Goal: Task Accomplishment & Management: Manage account settings

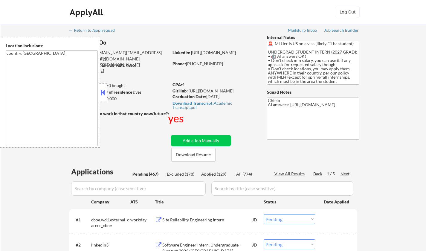
select select ""pending""
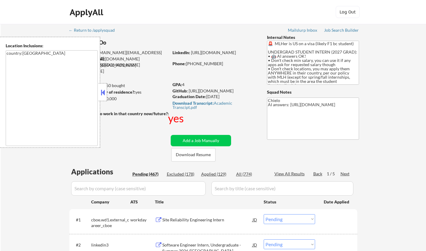
select select ""pending""
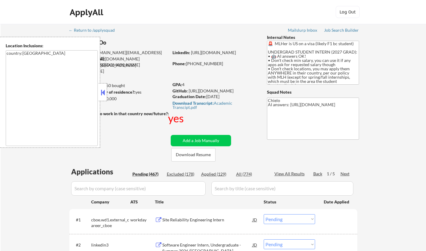
select select ""pending""
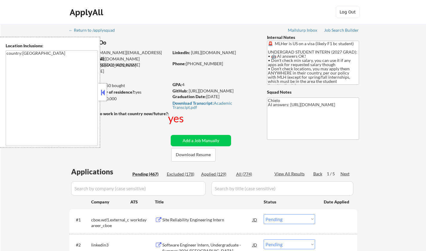
select select ""pending""
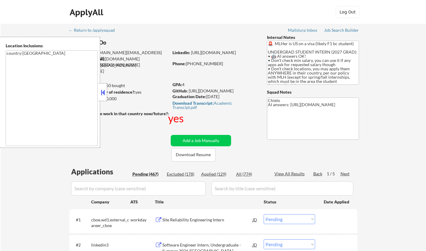
select select ""pending""
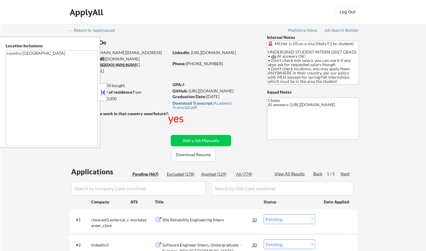
select select ""pending""
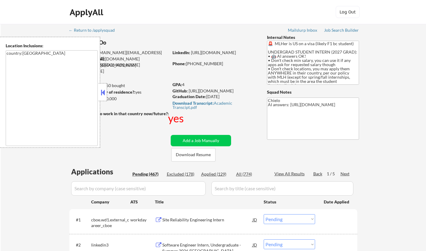
select select ""pending""
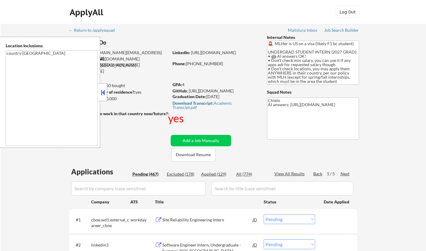
select select ""pending""
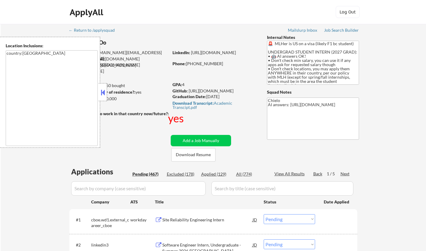
select select ""pending""
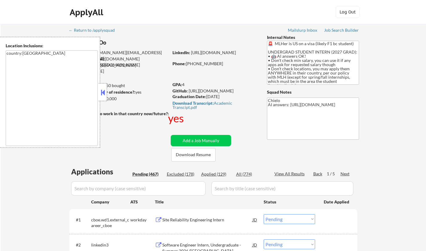
select select ""pending""
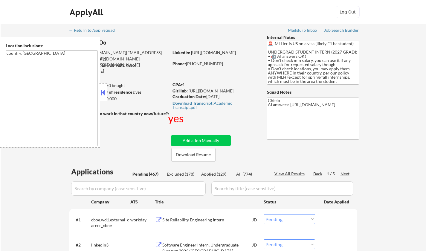
select select ""pending""
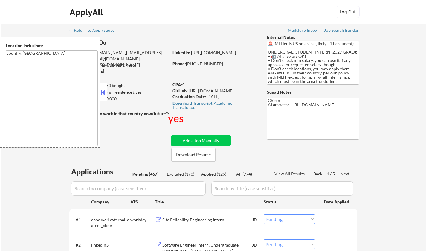
select select ""pending""
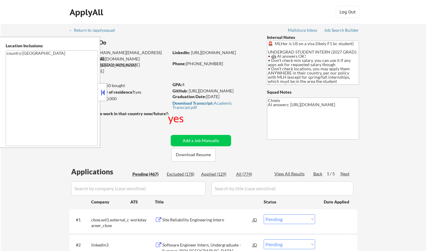
select select ""pending""
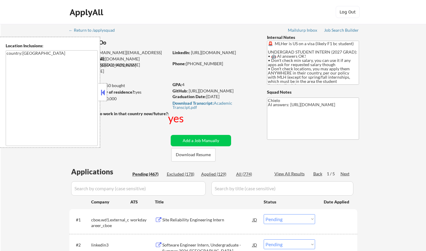
select select ""pending""
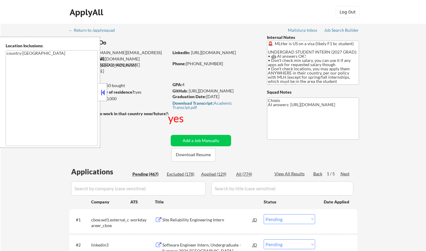
select select ""pending""
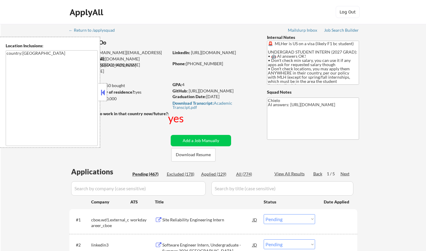
select select ""pending""
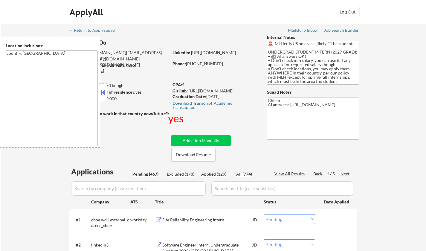
select select ""pending""
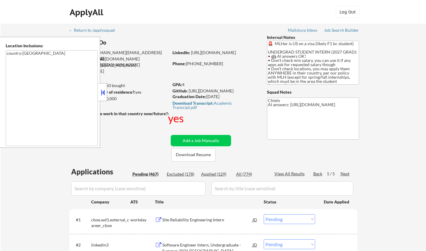
select select ""pending""
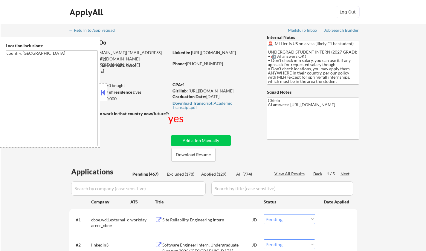
select select ""pending""
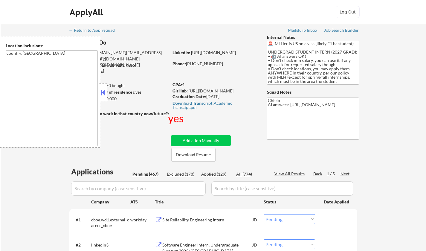
select select ""pending""
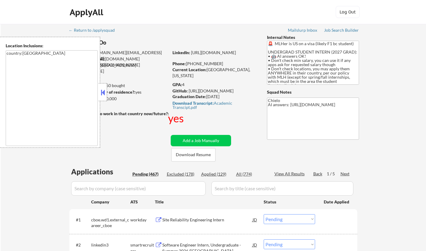
scroll to position [60, 0]
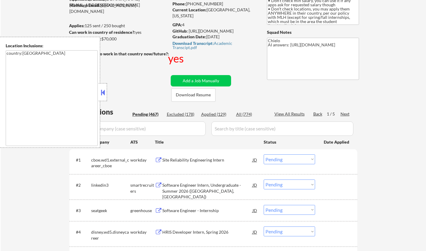
click at [103, 89] on button at bounding box center [103, 92] width 7 height 9
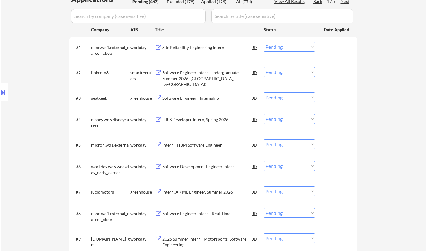
scroll to position [179, 0]
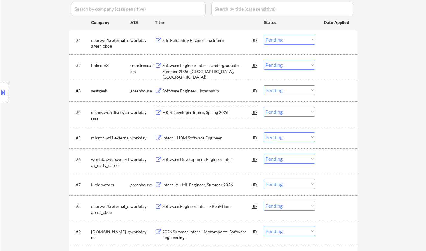
click at [196, 112] on div "HRIS Developer Intern, Spring 2026" at bounding box center [207, 112] width 90 height 6
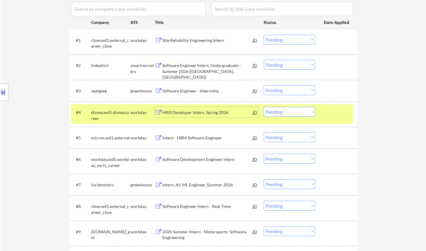
drag, startPoint x: 300, startPoint y: 111, endPoint x: 301, endPoint y: 116, distance: 5.0
click at [299, 111] on select "Choose an option... Pending Applied Excluded (Questions) Excluded (Expired) Exc…" at bounding box center [289, 112] width 51 height 10
click at [264, 107] on select "Choose an option... Pending Applied Excluded (Questions) Excluded (Expired) Exc…" at bounding box center [289, 112] width 51 height 10
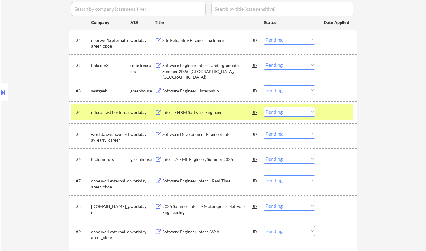
drag, startPoint x: 205, startPoint y: 111, endPoint x: 301, endPoint y: 225, distance: 149.0
click at [207, 115] on div "Intern - HBM Software Engineer" at bounding box center [207, 112] width 90 height 6
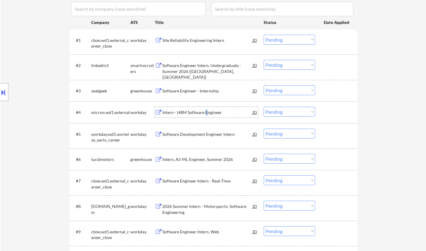
click at [295, 114] on select "Choose an option... Pending Applied Excluded (Questions) Excluded (Expired) Exc…" at bounding box center [289, 112] width 51 height 10
click at [264, 107] on select "Choose an option... Pending Applied Excluded (Questions) Excluded (Expired) Exc…" at bounding box center [289, 112] width 51 height 10
select select ""pending""
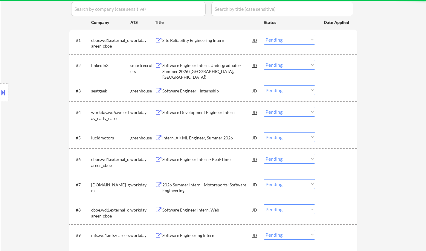
scroll to position [209, 0]
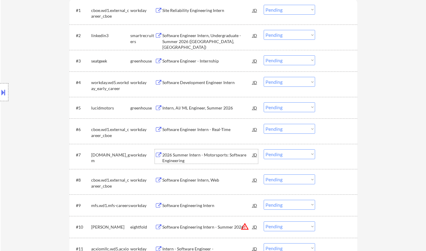
click at [194, 156] on div "2026 Summer Intern - Motorsports: Software Engineering" at bounding box center [207, 158] width 90 height 12
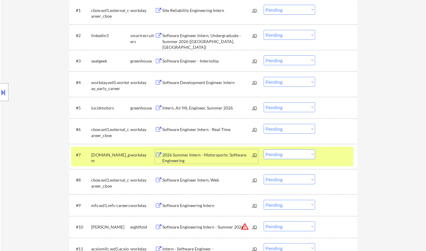
click at [292, 155] on select "Choose an option... Pending Applied Excluded (Questions) Excluded (Expired) Exc…" at bounding box center [289, 154] width 51 height 10
click at [264, 149] on select "Choose an option... Pending Applied Excluded (Questions) Excluded (Expired) Exc…" at bounding box center [289, 154] width 51 height 10
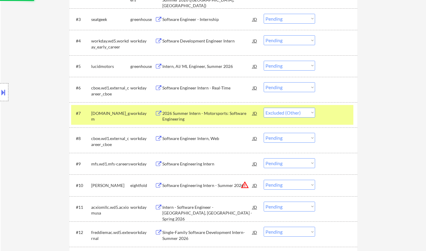
scroll to position [269, 0]
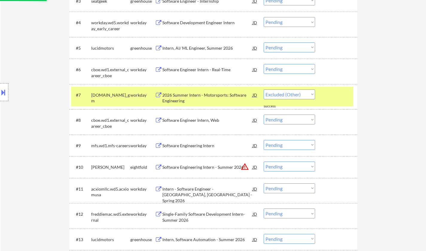
select select ""pending""
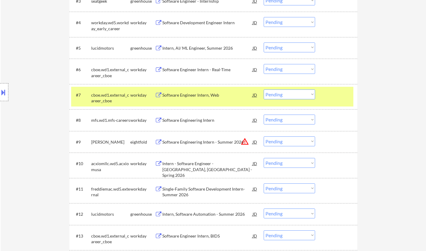
click at [188, 122] on div "Software Engineering Intern" at bounding box center [207, 120] width 90 height 6
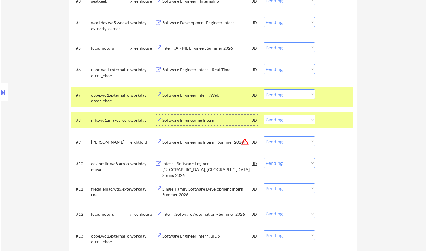
click at [213, 117] on div "Software Engineering Intern" at bounding box center [207, 120] width 90 height 6
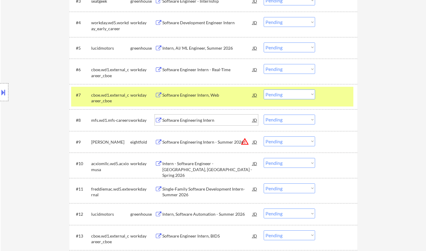
click at [284, 118] on select "Choose an option... Pending Applied Excluded (Questions) Excluded (Expired) Exc…" at bounding box center [289, 120] width 51 height 10
click at [264, 115] on select "Choose an option... Pending Applied Excluded (Questions) Excluded (Expired) Exc…" at bounding box center [289, 120] width 51 height 10
select select ""pending""
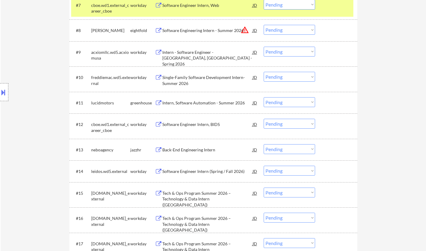
scroll to position [389, 0]
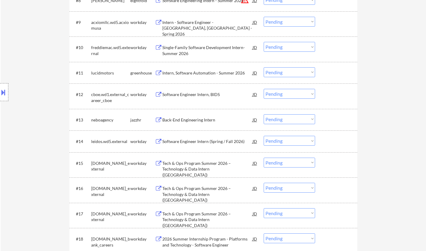
click at [195, 121] on div "Back-End Engineering Intern" at bounding box center [207, 120] width 90 height 6
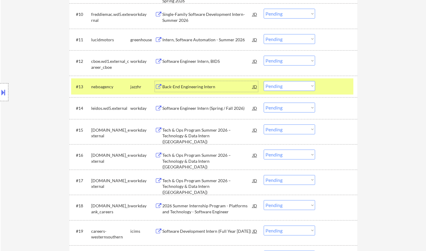
scroll to position [449, 0]
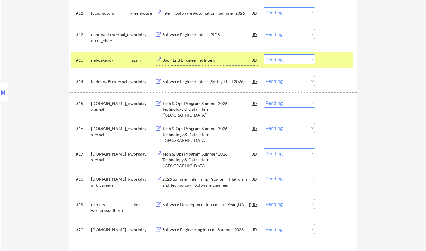
click at [301, 60] on select "Choose an option... Pending Applied Excluded (Questions) Excluded (Expired) Exc…" at bounding box center [289, 59] width 51 height 10
click at [264, 54] on select "Choose an option... Pending Applied Excluded (Questions) Excluded (Expired) Exc…" at bounding box center [289, 59] width 51 height 10
select select ""pending""
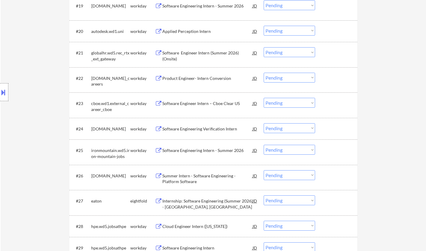
scroll to position [658, 0]
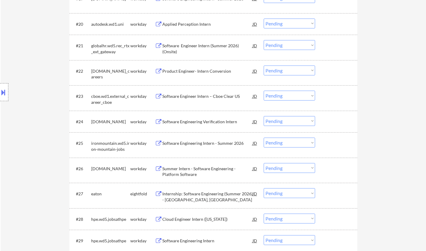
click at [210, 122] on div "Software Engineering Verification Intern" at bounding box center [207, 122] width 90 height 6
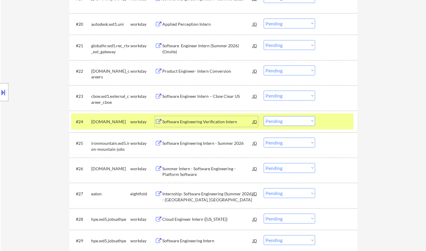
click at [287, 123] on select "Choose an option... Pending Applied Excluded (Questions) Excluded (Expired) Exc…" at bounding box center [289, 121] width 51 height 10
click at [264, 116] on select "Choose an option... Pending Applied Excluded (Questions) Excluded (Expired) Exc…" at bounding box center [289, 121] width 51 height 10
select select ""pending""
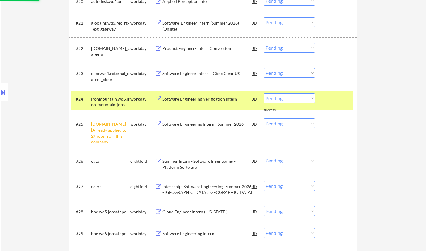
scroll to position [718, 0]
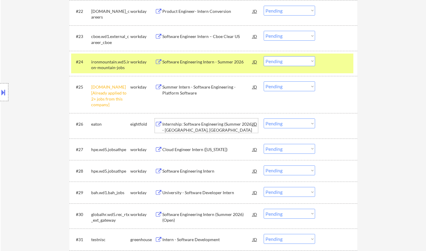
click at [198, 124] on div "Internship: Software Engineering (Summer 2026) - Franksville, WI" at bounding box center [207, 127] width 90 height 12
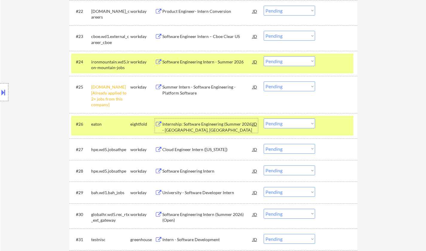
click at [292, 122] on select "Choose an option... Pending Applied Excluded (Questions) Excluded (Expired) Exc…" at bounding box center [289, 123] width 51 height 10
click at [264, 118] on select "Choose an option... Pending Applied Excluded (Questions) Excluded (Expired) Exc…" at bounding box center [289, 123] width 51 height 10
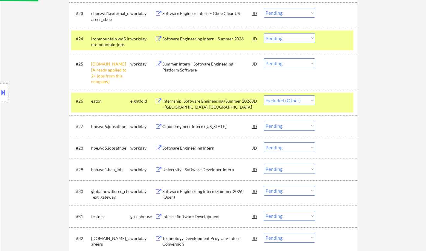
scroll to position [748, 0]
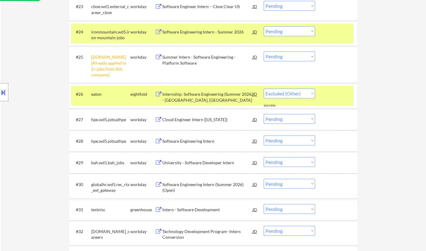
select select ""pending""
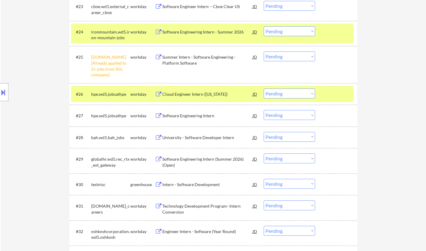
click at [200, 137] on div "University - Software Developer Intern" at bounding box center [207, 138] width 90 height 6
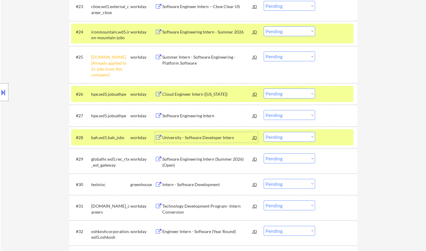
click at [290, 138] on select "Choose an option... Pending Applied Excluded (Questions) Excluded (Expired) Exc…" at bounding box center [289, 137] width 51 height 10
click at [264, 132] on select "Choose an option... Pending Applied Excluded (Questions) Excluded (Expired) Exc…" at bounding box center [289, 137] width 51 height 10
select select ""pending""
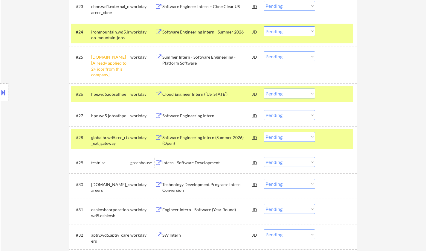
click at [209, 162] on div "Intern - Software Development" at bounding box center [207, 163] width 90 height 6
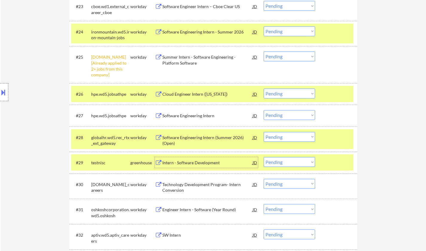
click at [192, 160] on div "Intern - Software Development" at bounding box center [207, 163] width 90 height 6
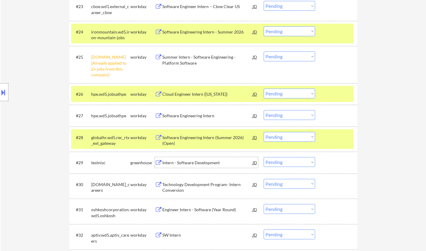
click at [290, 166] on select "Choose an option... Pending Applied Excluded (Questions) Excluded (Expired) Exc…" at bounding box center [289, 162] width 51 height 10
click at [264, 157] on select "Choose an option... Pending Applied Excluded (Questions) Excluded (Expired) Exc…" at bounding box center [289, 162] width 51 height 10
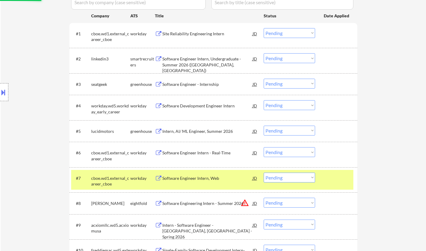
select select ""pending""
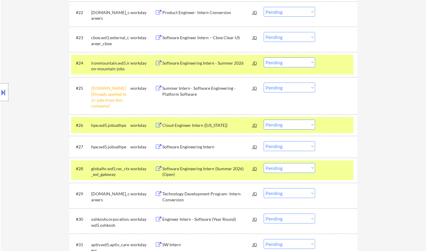
scroll to position [718, 0]
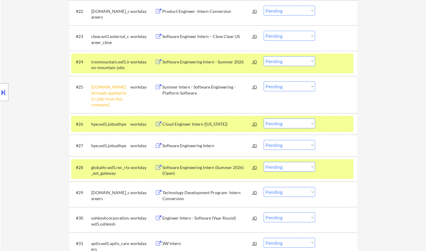
click at [280, 86] on select "Choose an option... Pending Applied Excluded (Questions) Excluded (Expired) Exc…" at bounding box center [289, 86] width 51 height 10
click at [264, 81] on select "Choose an option... Pending Applied Excluded (Questions) Excluded (Expired) Exc…" at bounding box center [289, 86] width 51 height 10
select select ""pending""
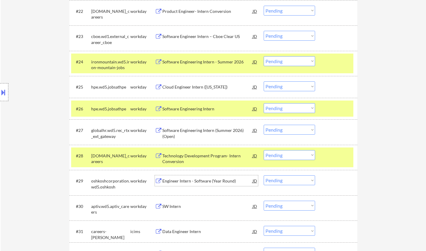
click at [196, 180] on div "Engineer Intern - Software (Year Round)" at bounding box center [207, 181] width 90 height 6
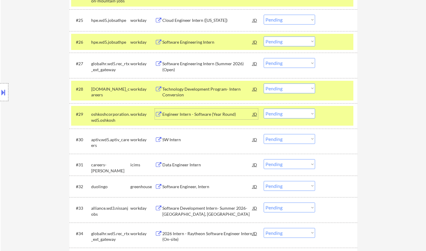
scroll to position [837, 0]
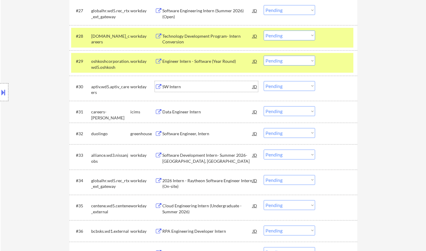
click at [171, 87] on div "SW Intern" at bounding box center [207, 87] width 90 height 6
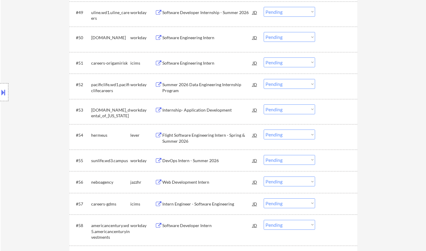
scroll to position [1376, 0]
click at [193, 131] on div "Flight Software Engineering Intern - Spring & Summer 2026" at bounding box center [207, 136] width 90 height 14
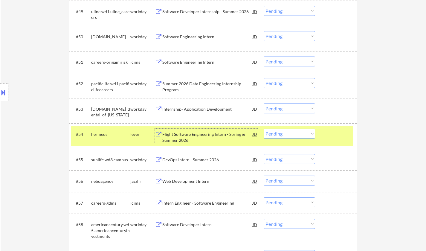
click at [296, 136] on select "Choose an option... Pending Applied Excluded (Questions) Excluded (Expired) Exc…" at bounding box center [289, 134] width 51 height 10
click at [264, 129] on select "Choose an option... Pending Applied Excluded (Questions) Excluded (Expired) Exc…" at bounding box center [289, 134] width 51 height 10
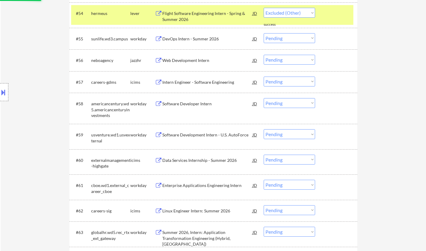
select select ""pending""
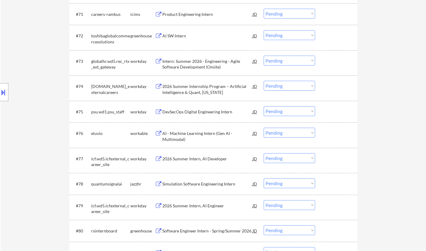
scroll to position [1914, 0]
click at [198, 135] on div "AI - Machine Learning Intern (Gen AI - Multimodal)" at bounding box center [207, 136] width 90 height 12
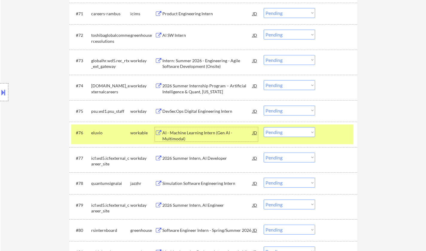
click at [277, 129] on select "Choose an option... Pending Applied Excluded (Questions) Excluded (Expired) Exc…" at bounding box center [289, 132] width 51 height 10
click at [264, 127] on select "Choose an option... Pending Applied Excluded (Questions) Excluded (Expired) Exc…" at bounding box center [289, 132] width 51 height 10
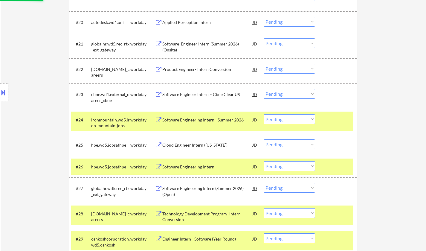
select select ""pending""
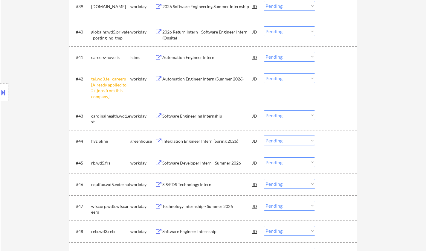
scroll to position [1196, 0]
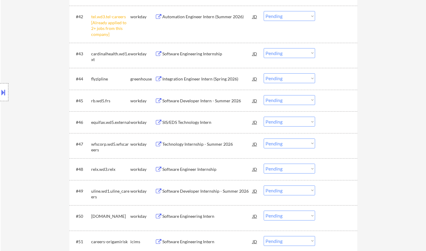
click at [197, 77] on div "Integration Engineer Intern (Spring 2026)" at bounding box center [207, 79] width 90 height 6
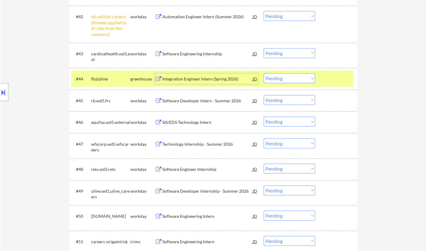
click at [297, 79] on select "Choose an option... Pending Applied Excluded (Questions) Excluded (Expired) Exc…" at bounding box center [289, 78] width 51 height 10
click at [264, 73] on select "Choose an option... Pending Applied Excluded (Questions) Excluded (Expired) Exc…" at bounding box center [289, 78] width 51 height 10
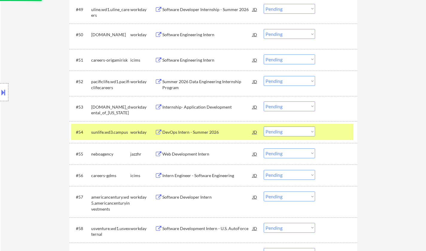
scroll to position [1436, 0]
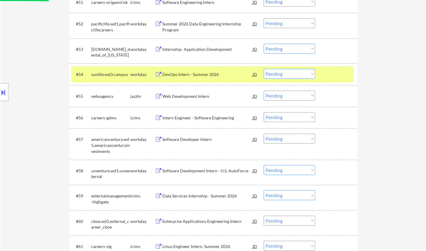
select select ""pending""
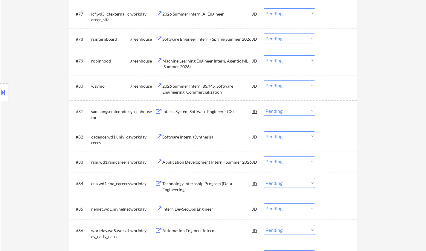
scroll to position [2034, 0]
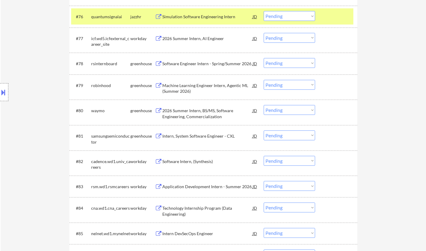
click at [204, 65] on div "Software Engineer Intern - Spring/Summer 2026" at bounding box center [207, 64] width 90 height 6
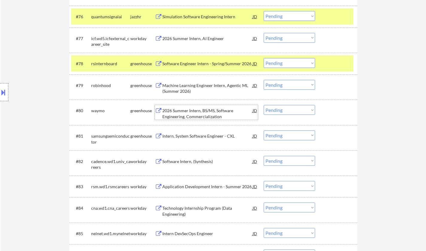
click at [200, 114] on div "2026 Summer Intern, BS/MS, Software Engineering, Commercialization" at bounding box center [207, 114] width 90 height 12
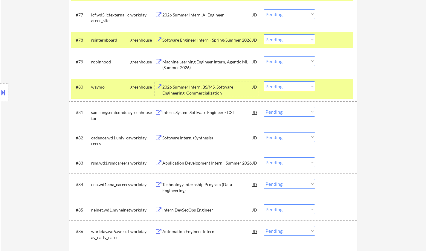
scroll to position [2064, 0]
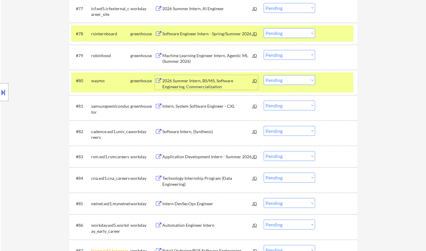
click at [185, 109] on div "Intern, System Software Engineer - CXL" at bounding box center [207, 105] width 90 height 11
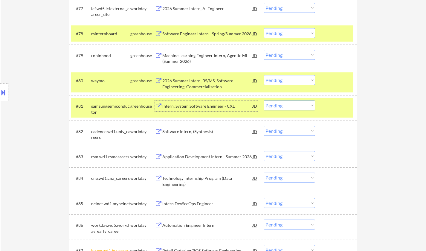
click at [287, 107] on select "Choose an option... Pending Applied Excluded (Questions) Excluded (Expired) Exc…" at bounding box center [289, 105] width 51 height 10
click at [264, 100] on select "Choose an option... Pending Applied Excluded (Questions) Excluded (Expired) Exc…" at bounding box center [289, 105] width 51 height 10
select select ""pending""
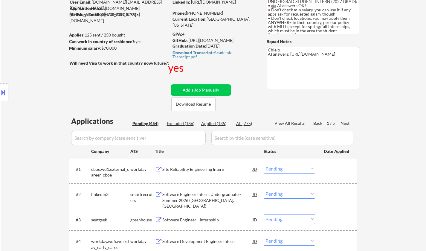
scroll to position [30, 0]
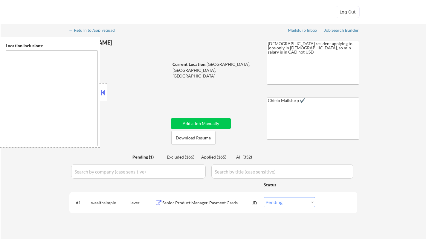
select select ""pending""
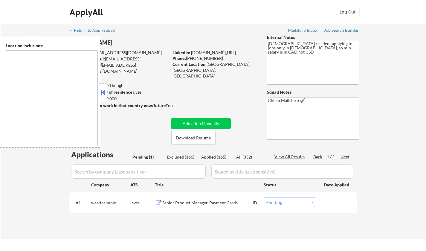
drag, startPoint x: 104, startPoint y: 92, endPoint x: 110, endPoint y: 97, distance: 7.5
click at [104, 92] on button at bounding box center [103, 92] width 7 height 9
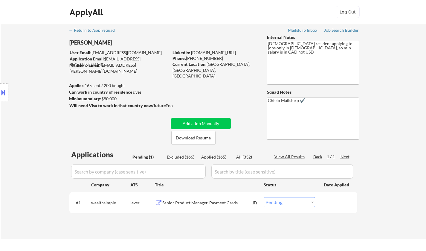
scroll to position [30, 0]
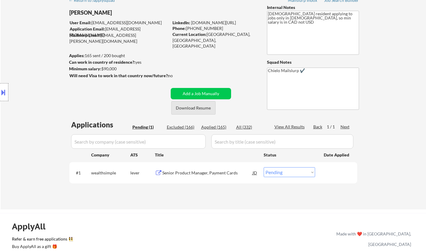
click at [196, 107] on button "Download Resume" at bounding box center [193, 107] width 44 height 13
click at [207, 176] on div "Senior Product Manager, Payment Cards" at bounding box center [207, 172] width 90 height 11
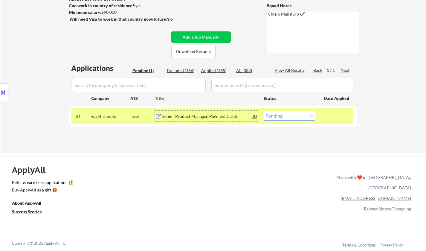
scroll to position [150, 0]
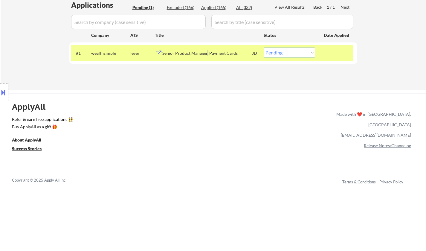
select select ""pending""
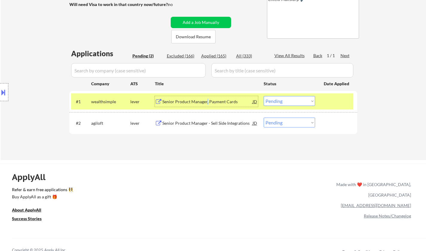
scroll to position [90, 0]
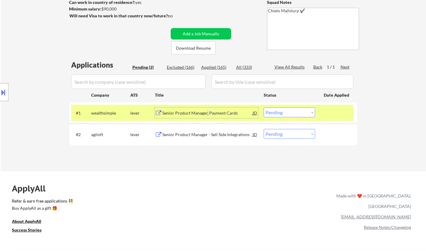
click at [297, 113] on select "Choose an option... Pending Applied Excluded (Questions) Excluded (Expired) Exc…" at bounding box center [289, 112] width 51 height 10
click at [264, 107] on select "Choose an option... Pending Applied Excluded (Questions) Excluded (Expired) Exc…" at bounding box center [289, 112] width 51 height 10
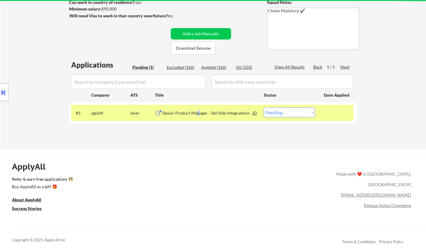
click at [198, 114] on div "Senior Product Manager - Sell Side Integrations" at bounding box center [207, 113] width 90 height 6
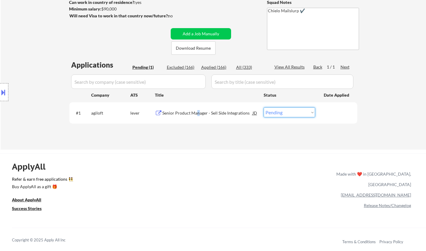
click at [283, 113] on select "Choose an option... Pending Applied Excluded (Questions) Excluded (Expired) Exc…" at bounding box center [289, 112] width 51 height 10
select select ""applied""
click at [264, 107] on select "Choose an option... Pending Applied Excluded (Questions) Excluded (Expired) Exc…" at bounding box center [289, 112] width 51 height 10
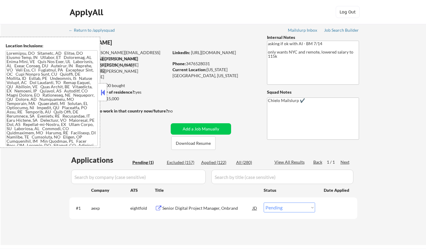
click at [104, 93] on button at bounding box center [103, 92] width 7 height 9
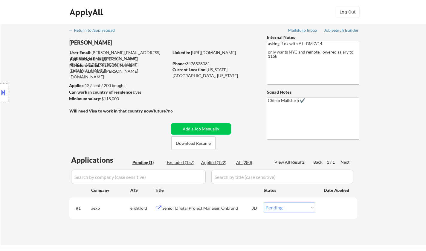
click at [287, 209] on select "Choose an option... Pending Applied Excluded (Questions) Excluded (Expired) Exc…" at bounding box center [289, 207] width 51 height 10
select select ""excluded__other_""
click at [264, 202] on select "Choose an option... Pending Applied Excluded (Questions) Excluded (Expired) Exc…" at bounding box center [289, 207] width 51 height 10
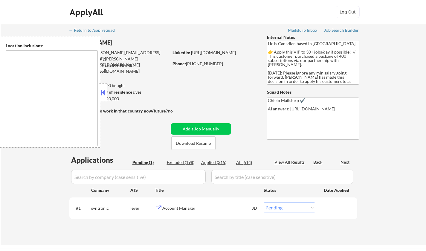
select select ""pending""
type textarea "[GEOGRAPHIC_DATA], ON [GEOGRAPHIC_DATA], ON [GEOGRAPHIC_DATA], ON [GEOGRAPHIC_D…"
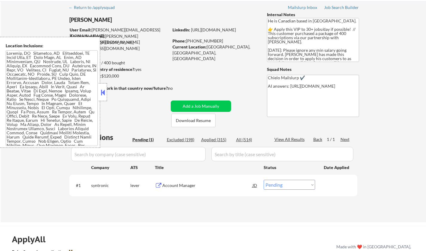
scroll to position [30, 0]
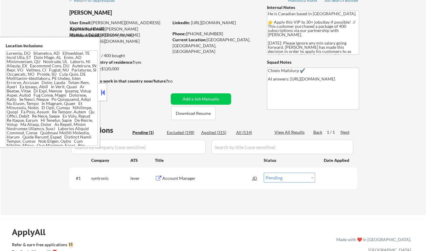
click at [103, 91] on button at bounding box center [103, 92] width 7 height 9
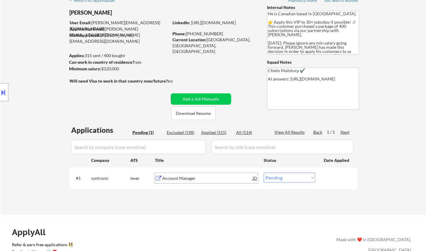
click at [184, 176] on div "Account Manager" at bounding box center [207, 178] width 90 height 6
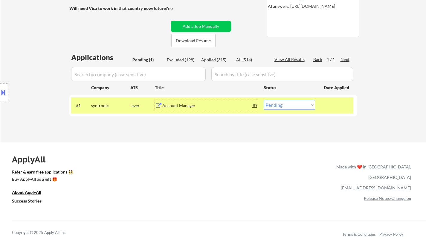
scroll to position [120, 0]
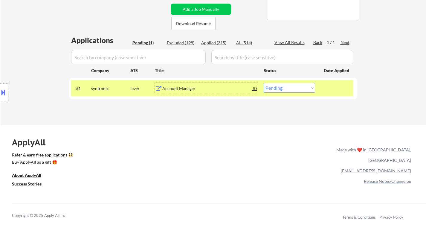
drag, startPoint x: 290, startPoint y: 88, endPoint x: 289, endPoint y: 92, distance: 4.5
click at [290, 88] on select "Choose an option... Pending Applied Excluded (Questions) Excluded (Expired) Exc…" at bounding box center [289, 88] width 51 height 10
select select ""applied""
click at [264, 83] on select "Choose an option... Pending Applied Excluded (Questions) Excluded (Expired) Exc…" at bounding box center [289, 88] width 51 height 10
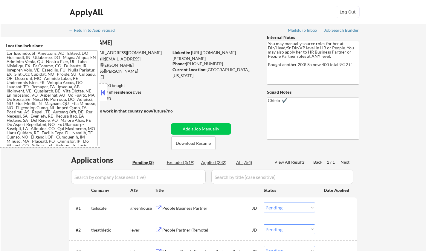
select select ""pending""
click at [103, 91] on button at bounding box center [103, 92] width 7 height 9
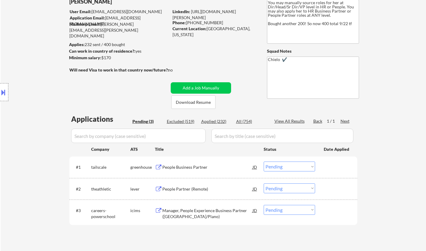
scroll to position [60, 0]
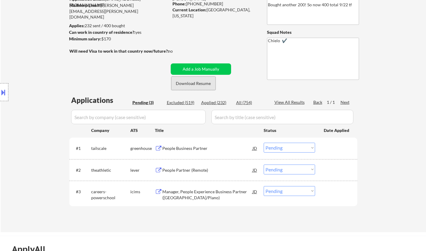
click at [200, 83] on button "Download Resume" at bounding box center [193, 83] width 44 height 13
click at [178, 148] on div "People Business Partner" at bounding box center [207, 148] width 90 height 6
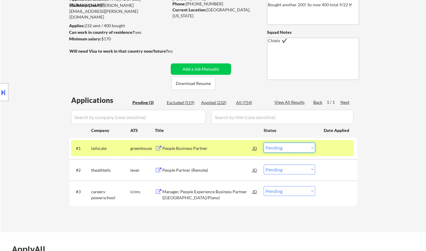
click at [294, 146] on select "Choose an option... Pending Applied Excluded (Questions) Excluded (Expired) Exc…" at bounding box center [289, 148] width 51 height 10
click at [264, 143] on select "Choose an option... Pending Applied Excluded (Questions) Excluded (Expired) Exc…" at bounding box center [289, 148] width 51 height 10
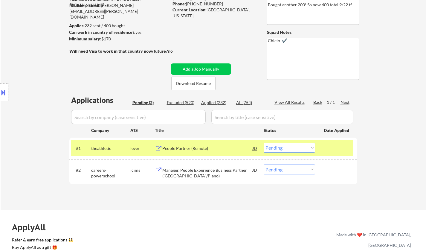
click at [177, 147] on div "People Partner (Remote)" at bounding box center [207, 148] width 90 height 6
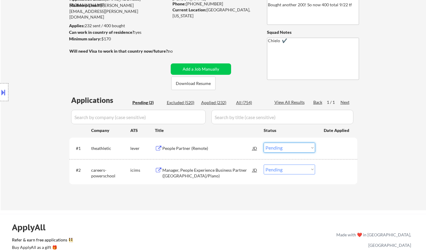
click at [281, 147] on select "Choose an option... Pending Applied Excluded (Questions) Excluded (Expired) Exc…" at bounding box center [289, 148] width 51 height 10
click at [264, 143] on select "Choose an option... Pending Applied Excluded (Questions) Excluded (Expired) Exc…" at bounding box center [289, 148] width 51 height 10
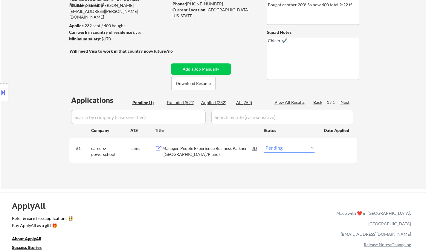
click at [199, 149] on div "Manager, People Experience Business Partner (Dallas/Plano)" at bounding box center [207, 151] width 90 height 12
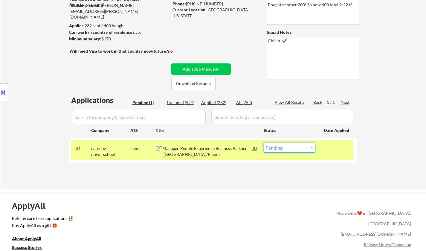
drag, startPoint x: 303, startPoint y: 148, endPoint x: 304, endPoint y: 152, distance: 4.6
click at [303, 148] on select "Choose an option... Pending Applied Excluded (Questions) Excluded (Expired) Exc…" at bounding box center [289, 148] width 51 height 10
select select ""excluded__salary_""
click at [264, 143] on select "Choose an option... Pending Applied Excluded (Questions) Excluded (Expired) Exc…" at bounding box center [289, 148] width 51 height 10
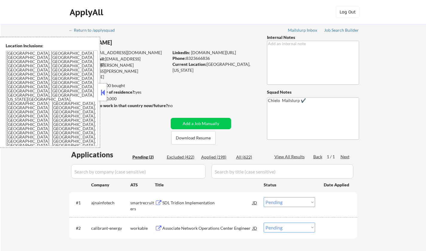
select select ""pending""
click at [106, 95] on div at bounding box center [103, 92] width 8 height 18
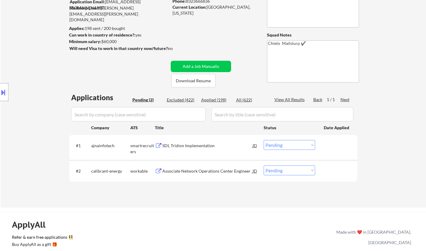
scroll to position [60, 0]
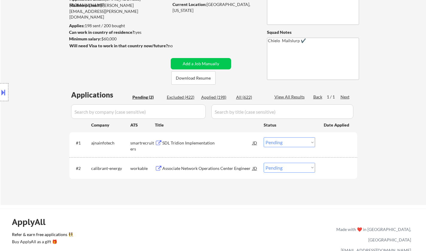
click at [188, 143] on div "SDL Tridion Implementation" at bounding box center [207, 143] width 90 height 6
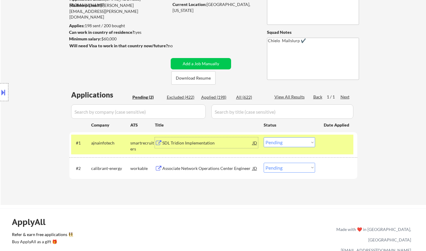
click at [303, 144] on select "Choose an option... Pending Applied Excluded (Questions) Excluded (Expired) Exc…" at bounding box center [289, 142] width 51 height 10
click at [296, 143] on select "Choose an option... Pending Applied Excluded (Questions) Excluded (Expired) Exc…" at bounding box center [289, 142] width 51 height 10
click at [264, 137] on select "Choose an option... Pending Applied Excluded (Questions) Excluded (Expired) Exc…" at bounding box center [289, 142] width 51 height 10
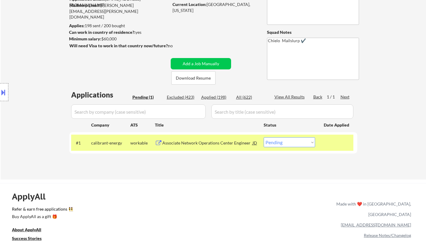
click at [194, 141] on div "Associate Network Operations Center Engineer" at bounding box center [207, 143] width 90 height 6
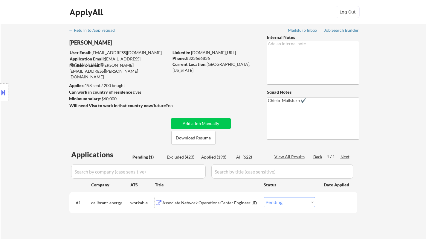
scroll to position [120, 0]
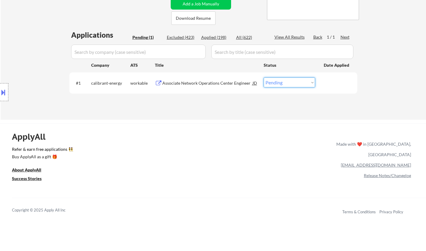
click at [285, 83] on select "Choose an option... Pending Applied Excluded (Questions) Excluded (Expired) Exc…" at bounding box center [289, 82] width 51 height 10
click at [264, 77] on select "Choose an option... Pending Applied Excluded (Questions) Excluded (Expired) Exc…" at bounding box center [289, 82] width 51 height 10
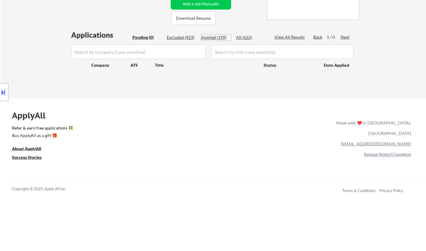
click at [208, 36] on div "Applied (199)" at bounding box center [216, 37] width 30 height 6
click at [178, 33] on div "Applications Pending (0) Excluded (423) Applied (199) All (622) View All Result…" at bounding box center [213, 58] width 288 height 57
click at [179, 35] on div "Excluded (423)" at bounding box center [182, 37] width 30 height 6
select select ""excluded__other_""
select select ""excluded""
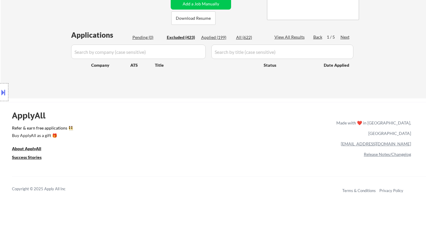
select select ""excluded__expired_""
select select ""excluded__bad_match_""
select select ""excluded__expired_""
select select ""excluded__location_""
select select ""excluded__other_""
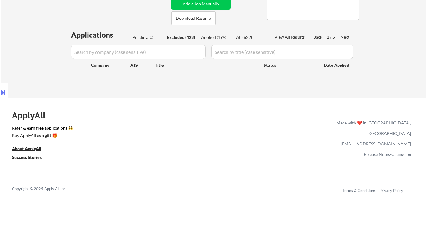
select select ""excluded""
select select ""excluded__bad_match_""
select select ""excluded__expired_""
select select ""excluded__location_""
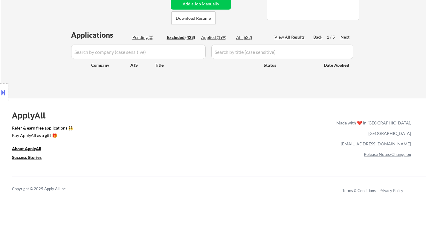
select select ""excluded__expired_""
select select ""excluded__other_""
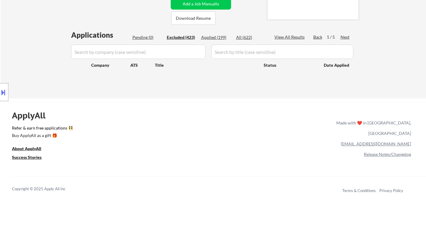
select select ""excluded__bad_match_""
select select ""excluded__other_""
select select ""excluded__expired_""
select select ""excluded""
select select ""excluded__blocklist_""
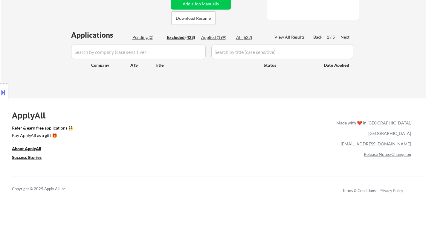
select select ""excluded__location_""
select select ""excluded""
select select ""excluded__location_""
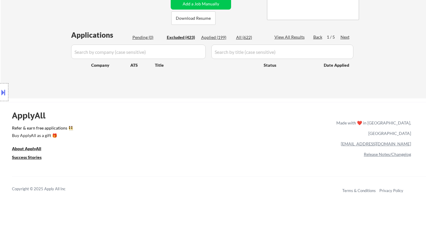
select select ""excluded__location_""
select select ""excluded__other_""
select select ""excluded__location_""
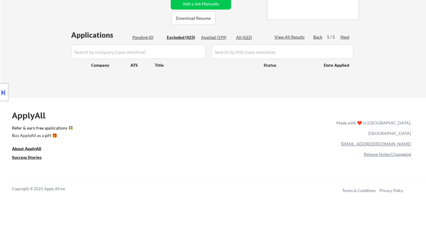
select select ""excluded__expired_""
select select ""excluded__location_""
select select ""excluded__expired_""
select select ""excluded__location_""
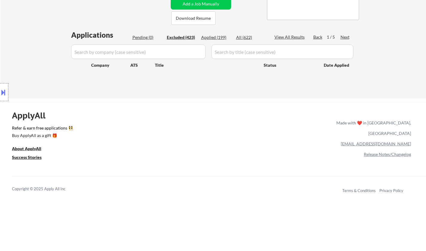
select select ""excluded__expired_""
select select ""excluded__location_""
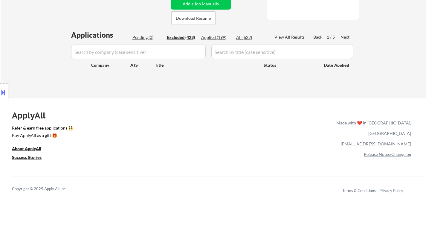
select select ""excluded__location_""
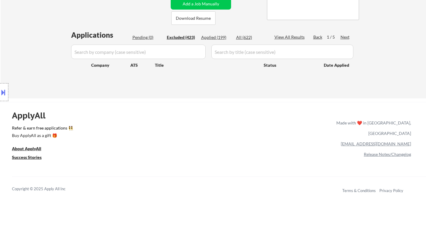
select select ""excluded__location_""
select select ""excluded""
select select ""excluded__location_""
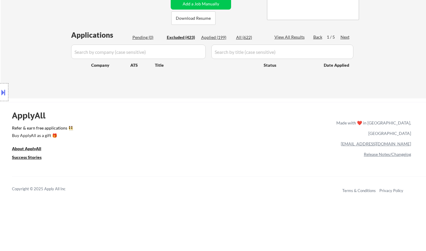
select select ""excluded__location_""
select select ""excluded""
select select ""excluded__bad_match_""
select select ""excluded__location_""
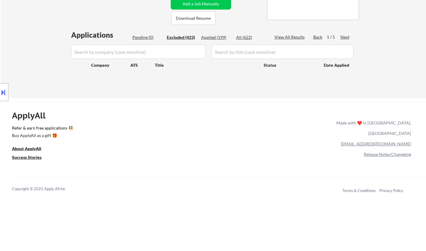
select select ""excluded__expired_""
select select ""excluded__salary_""
select select ""excluded__other_""
select select ""excluded__location_""
select select ""excluded""
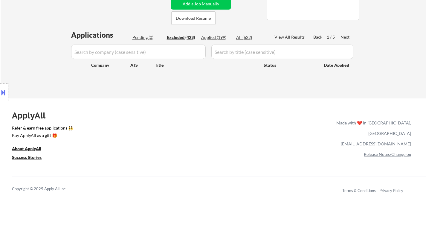
select select ""excluded__location_""
select select ""excluded__bad_match_""
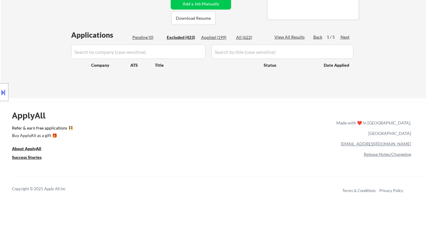
select select ""excluded__location_""
select select ""excluded""
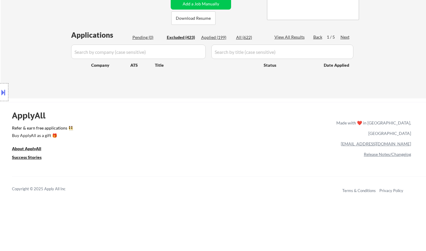
select select ""excluded__salary_""
select select ""excluded""
select select ""excluded__location_""
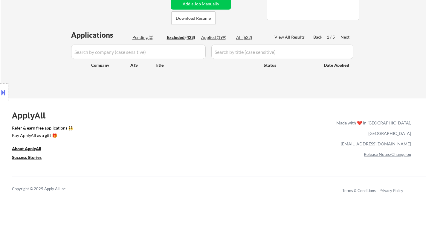
select select ""excluded""
select select ""excluded__location_""
select select ""excluded__expired_""
select select ""excluded__location_""
select select ""excluded""
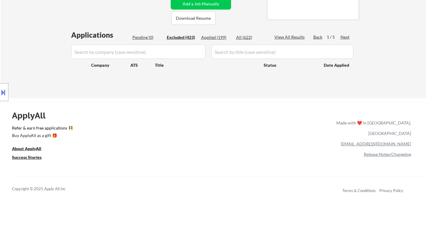
select select ""excluded__location_""
select select ""excluded__expired_""
select select ""excluded__location_""
select select ""excluded__expired_""
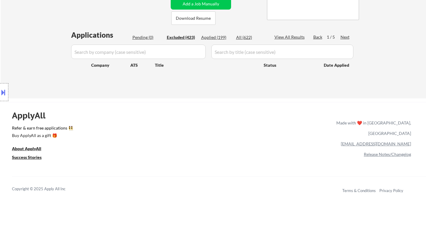
select select ""excluded__expired_""
select select ""excluded__location_""
select select ""excluded""
select select ""excluded__location_""
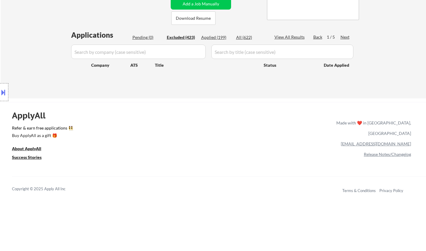
select select ""excluded__salary_""
select select ""excluded""
select select ""excluded__location_""
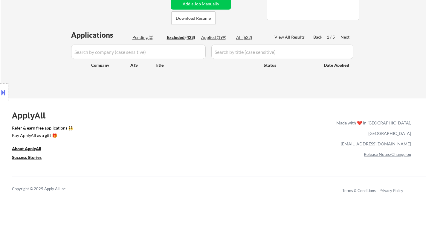
select select ""excluded__location_""
select select ""excluded__expired_""
select select ""excluded__salary_""
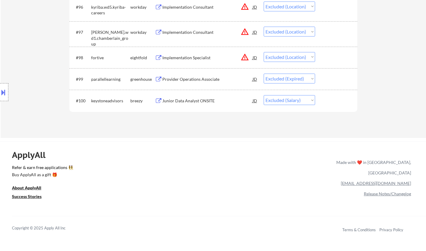
scroll to position [0, 0]
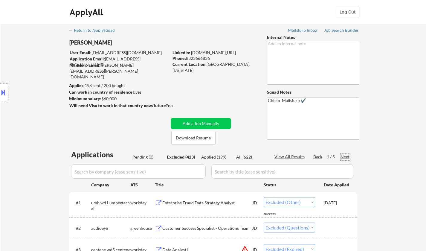
click at [344, 156] on div "Next" at bounding box center [346, 157] width 10 height 6
select select ""excluded__location_""
select select ""excluded__other_""
select select ""excluded""
select select ""excluded__other_""
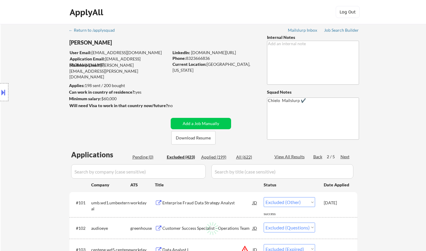
select select ""excluded__location_""
select select ""excluded__expired_""
select select ""excluded__salary_""
select select ""excluded""
select select ""excluded__expired_""
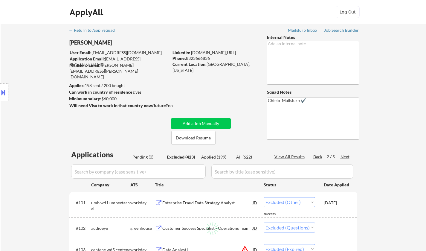
select select ""excluded__location_""
select select ""excluded__expired_""
select select ""excluded__other_""
select select ""excluded__location_""
select select ""excluded""
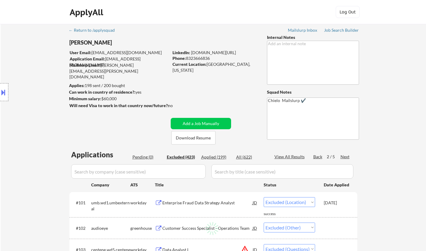
select select ""excluded""
select select ""excluded__other_""
select select ""excluded""
select select ""excluded__expired_""
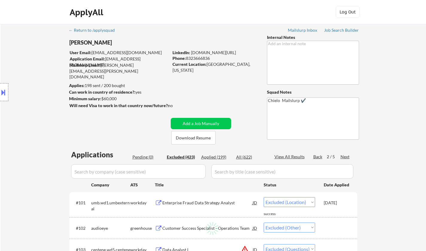
select select ""excluded__blocklist_""
select select ""excluded__expired_""
select select ""excluded__location_""
select select ""excluded__expired_""
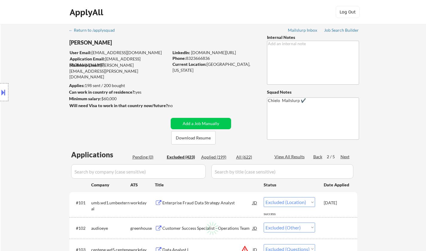
select select ""excluded__bad_match_""
select select ""excluded__location_""
select select ""excluded""
select select ""excluded__expired_""
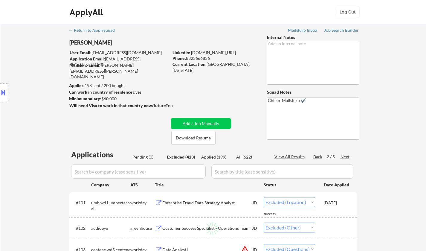
select select ""excluded__expired_""
select select ""excluded__bad_match_""
select select ""excluded__expired_""
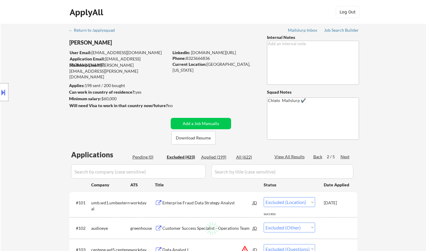
select select ""excluded__location_""
select select ""excluded__salary_""
select select ""excluded""
select select ""excluded__other_""
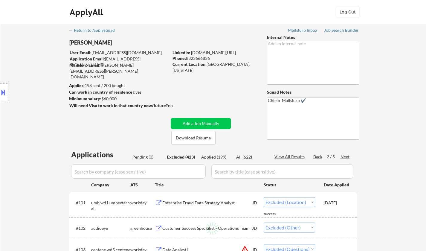
select select ""excluded__location_""
select select ""excluded__bad_match_""
select select ""excluded__location_""
select select ""excluded__salary_""
select select ""excluded""
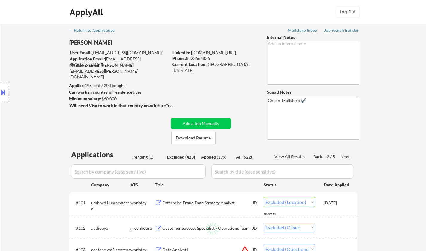
select select ""excluded__location_""
select select ""excluded__salary_""
select select ""excluded__expired_""
select select ""excluded__bad_match_""
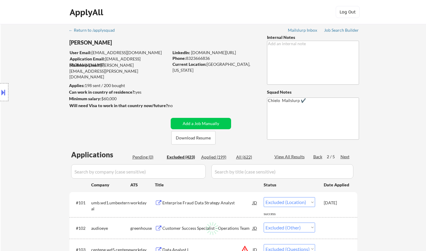
select select ""excluded__expired_""
select select ""excluded__location_""
select select ""excluded""
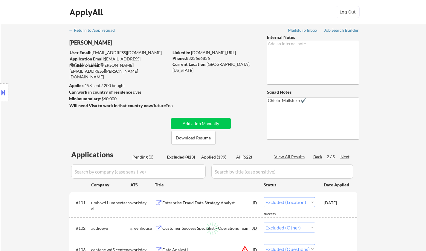
select select ""excluded__expired_""
select select ""excluded__salary_""
select select ""excluded__bad_match_""
select select ""excluded__location_""
select select ""excluded__expired_""
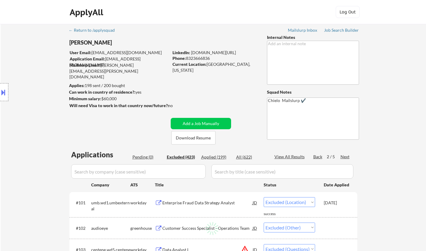
select select ""excluded__location_""
select select ""excluded__expired_""
select select ""excluded""
select select ""excluded__expired_""
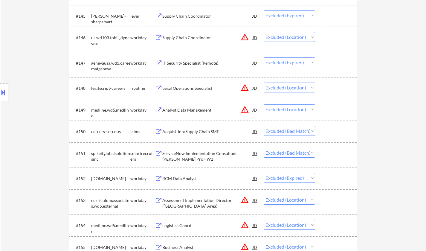
scroll to position [1256, 0]
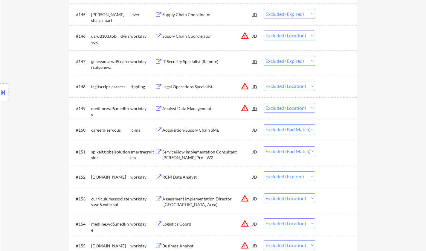
click at [205, 155] on div "ServiceNow Implementation Consultant SAM Pro - W2" at bounding box center [207, 155] width 90 height 12
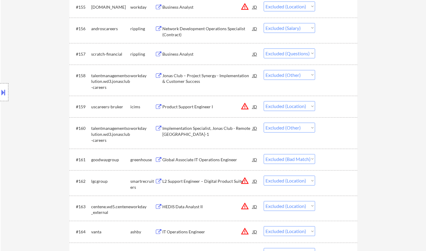
scroll to position [1495, 0]
click at [201, 160] on div "Global Associate IT Operations Engineer" at bounding box center [207, 159] width 90 height 6
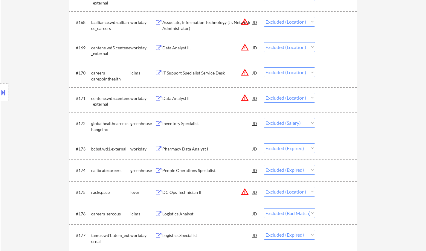
scroll to position [1854, 0]
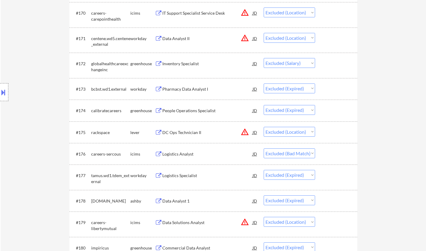
click at [179, 154] on div "Logistics Analyst" at bounding box center [207, 154] width 90 height 6
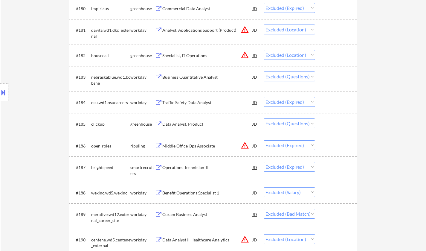
scroll to position [2124, 0]
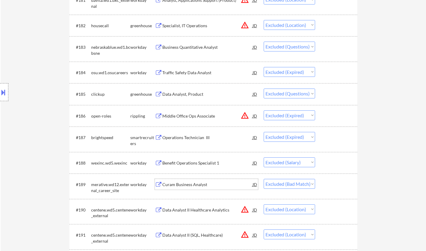
click at [186, 185] on div "Curam Business Analyst" at bounding box center [207, 185] width 90 height 6
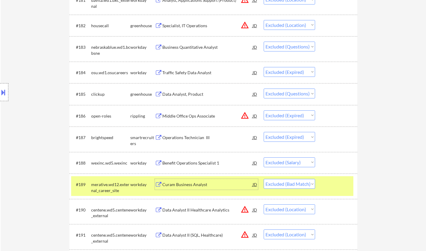
click at [297, 182] on select "Choose an option... Pending Applied Excluded (Questions) Excluded (Expired) Exc…" at bounding box center [289, 184] width 51 height 10
select select ""excluded__expired_""
click at [264, 179] on select "Choose an option... Pending Applied Excluded (Questions) Excluded (Expired) Exc…" at bounding box center [289, 184] width 51 height 10
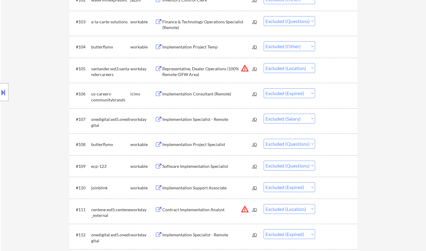
scroll to position [0, 0]
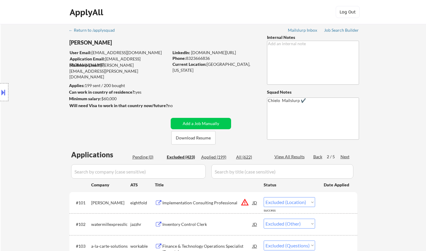
click at [347, 156] on div "Next" at bounding box center [346, 157] width 10 height 6
select select ""excluded__location_""
select select ""excluded""
select select ""excluded__bad_match_""
select select ""excluded""
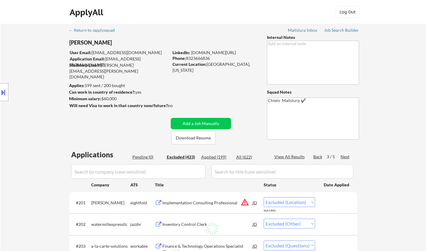
select select ""excluded__location_""
select select ""excluded__bad_match_""
select select ""excluded__expired_""
select select ""excluded__bad_match_""
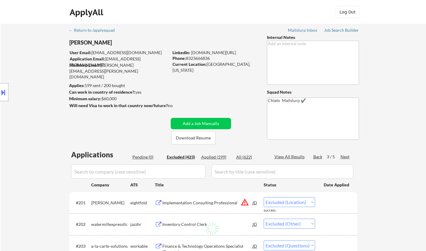
select select ""excluded__salary_""
select select ""excluded__location_""
select select ""excluded""
select select ""excluded__expired_""
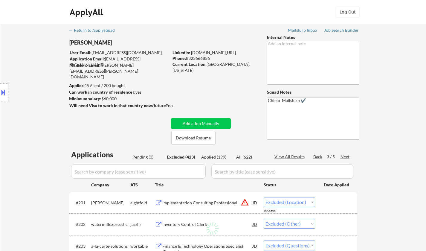
select select ""excluded__bad_match_""
select select ""excluded__location_""
select select ""excluded__expired_""
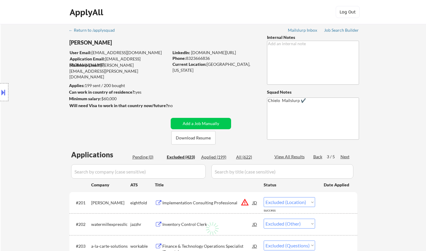
select select ""excluded__expired_""
select select ""excluded__bad_match_""
select select ""excluded""
select select ""excluded__location_""
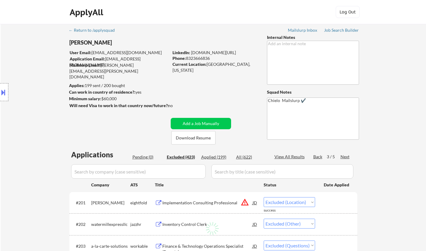
select select ""excluded__expired_""
select select ""excluded__bad_match_""
select select ""excluded__expired_""
select select ""excluded__bad_match_""
select select ""excluded""
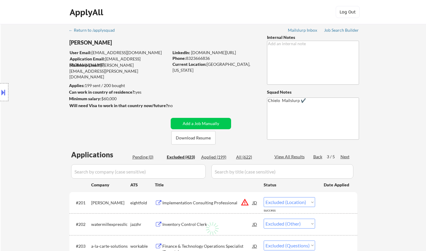
select select ""excluded__salary_""
select select ""excluded__expired_""
select select ""excluded""
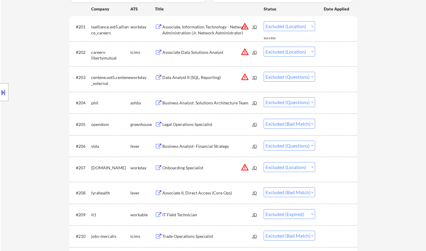
scroll to position [179, 0]
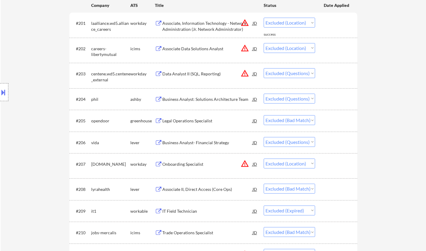
click at [184, 119] on div "Legal Operations Specialist" at bounding box center [207, 121] width 90 height 6
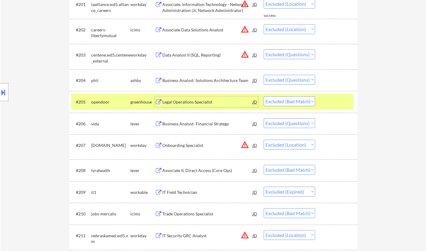
scroll to position [209, 0]
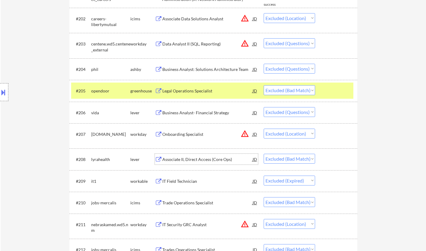
click at [188, 161] on div "Associate II, Direct Access (Core Ops)" at bounding box center [207, 159] width 90 height 6
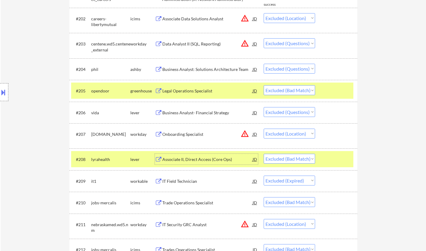
click at [293, 158] on select "Choose an option... Pending Applied Excluded (Questions) Excluded (Expired) Exc…" at bounding box center [289, 159] width 51 height 10
click at [264, 154] on select "Choose an option... Pending Applied Excluded (Questions) Excluded (Expired) Exc…" at bounding box center [289, 159] width 51 height 10
click at [196, 202] on div "Trade Operations Specialist" at bounding box center [207, 203] width 90 height 6
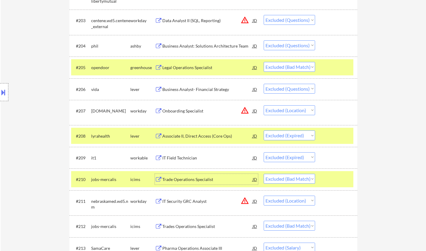
scroll to position [239, 0]
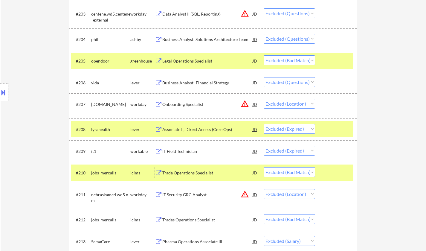
click at [282, 171] on select "Choose an option... Pending Applied Excluded (Questions) Excluded (Expired) Exc…" at bounding box center [289, 172] width 51 height 10
click at [264, 167] on select "Choose an option... Pending Applied Excluded (Questions) Excluded (Expired) Exc…" at bounding box center [289, 172] width 51 height 10
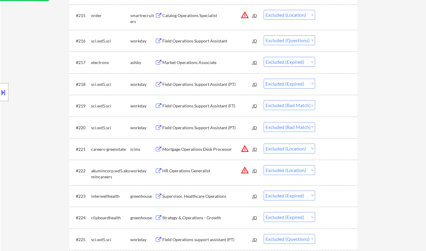
scroll to position [658, 0]
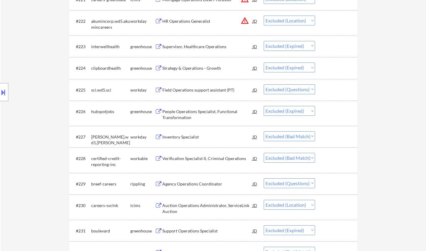
click at [181, 134] on div "Inventory Specialist" at bounding box center [207, 136] width 90 height 11
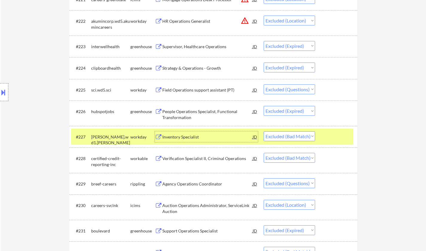
click at [296, 138] on select "Choose an option... Pending Applied Excluded (Questions) Excluded (Expired) Exc…" at bounding box center [289, 136] width 51 height 10
click at [264, 131] on select "Choose an option... Pending Applied Excluded (Questions) Excluded (Expired) Exc…" at bounding box center [289, 136] width 51 height 10
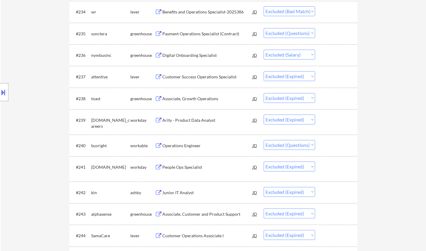
scroll to position [957, 0]
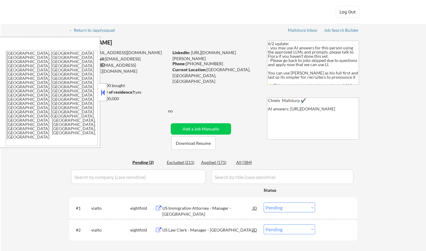
select select ""pending""
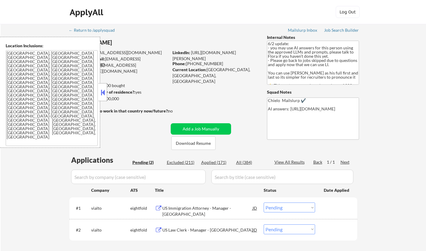
click at [103, 92] on button at bounding box center [103, 92] width 7 height 9
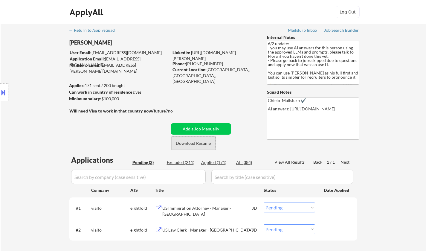
click at [192, 146] on button "Download Resume" at bounding box center [193, 142] width 44 height 13
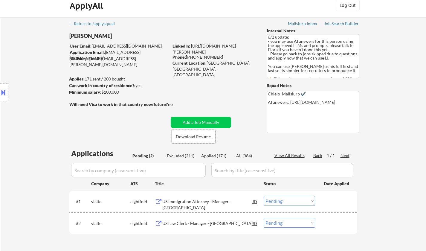
scroll to position [60, 0]
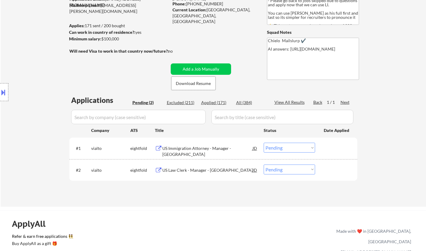
click at [193, 150] on div "US Immigration Attorney - Manager - [GEOGRAPHIC_DATA]" at bounding box center [207, 151] width 90 height 12
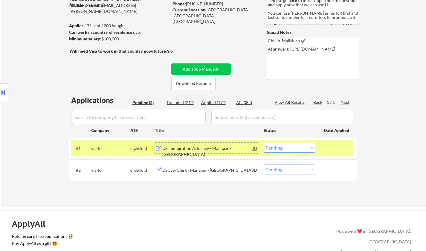
drag, startPoint x: 276, startPoint y: 170, endPoint x: 278, endPoint y: 173, distance: 3.3
click at [276, 170] on select "Choose an option... Pending Applied Excluded (Questions) Excluded (Expired) Exc…" at bounding box center [289, 170] width 51 height 10
select select ""excluded__other_""
click at [264, 165] on select "Choose an option... Pending Applied Excluded (Questions) Excluded (Expired) Exc…" at bounding box center [289, 170] width 51 height 10
click at [290, 143] on select "Choose an option... Pending Applied Excluded (Questions) Excluded (Expired) Exc…" at bounding box center [289, 148] width 51 height 10
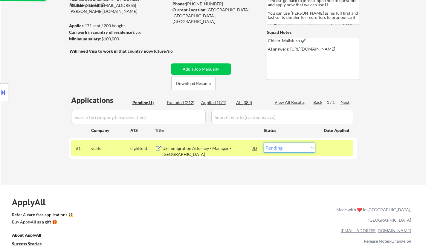
select select ""excluded__other_""
click at [264, 143] on select "Choose an option... Pending Applied Excluded (Questions) Excluded (Expired) Exc…" at bounding box center [289, 148] width 51 height 10
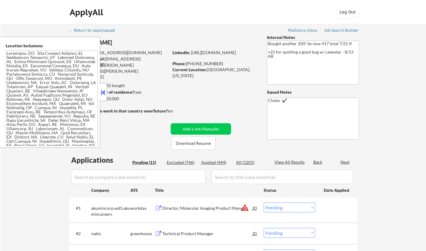
select select ""pending""
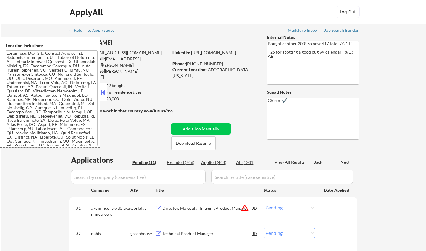
select select ""pending""
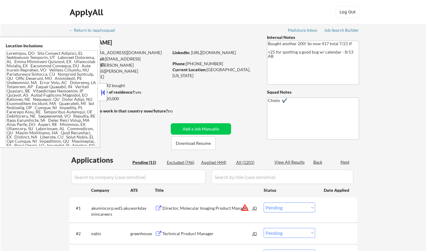
select select ""pending""
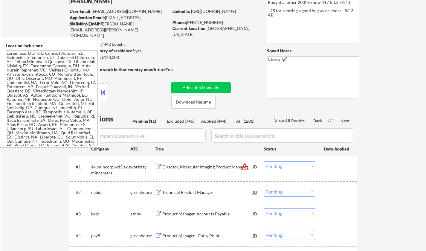
scroll to position [60, 0]
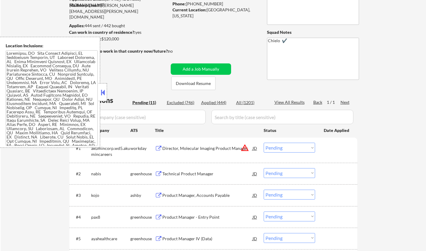
click at [101, 90] on button at bounding box center [103, 92] width 7 height 9
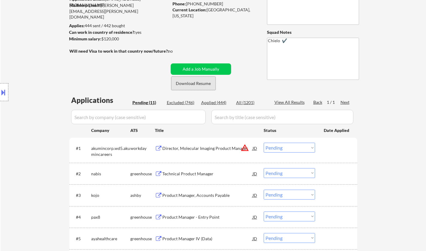
click at [195, 85] on button "Download Resume" at bounding box center [193, 83] width 44 height 13
click at [187, 173] on div "Technical Product Manager" at bounding box center [207, 174] width 90 height 6
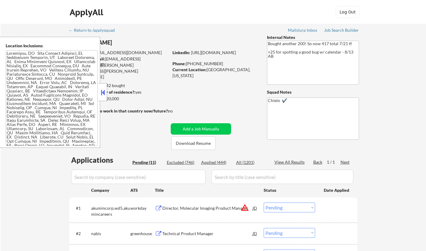
select select ""pending""
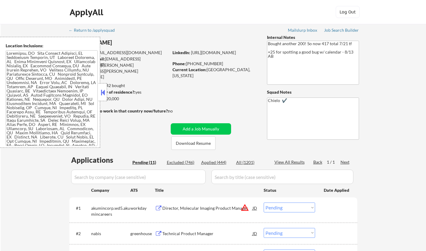
select select ""pending""
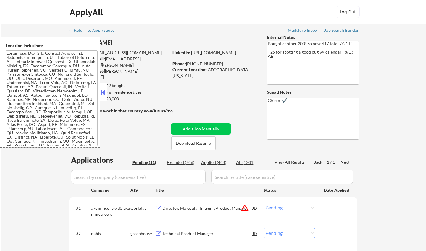
select select ""pending""
click at [103, 92] on button at bounding box center [103, 92] width 7 height 9
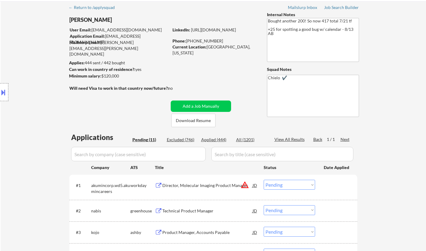
scroll to position [30, 0]
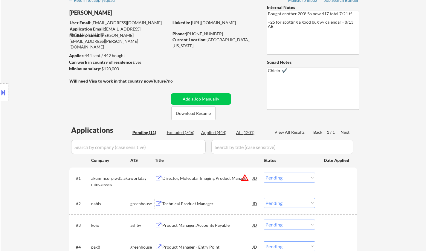
click at [190, 204] on div "Technical Product Manager" at bounding box center [207, 204] width 90 height 6
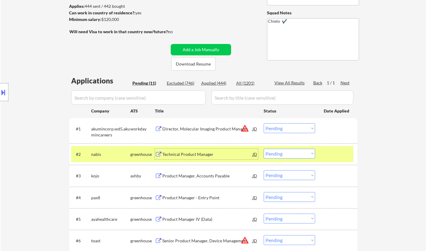
scroll to position [120, 0]
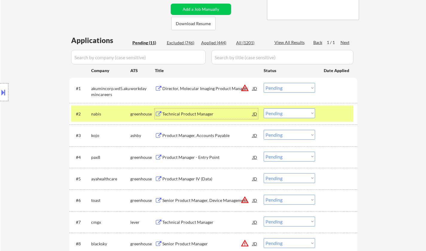
click at [278, 111] on select "Choose an option... Pending Applied Excluded (Questions) Excluded (Expired) Exc…" at bounding box center [289, 113] width 51 height 10
click at [264, 108] on select "Choose an option... Pending Applied Excluded (Questions) Excluded (Expired) Exc…" at bounding box center [289, 113] width 51 height 10
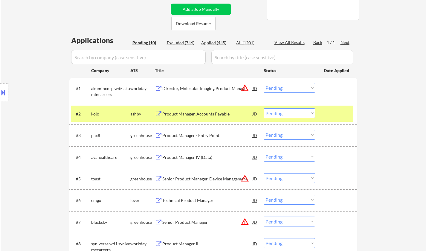
click at [198, 113] on div "Product Manager, Accounts Payable" at bounding box center [207, 114] width 90 height 6
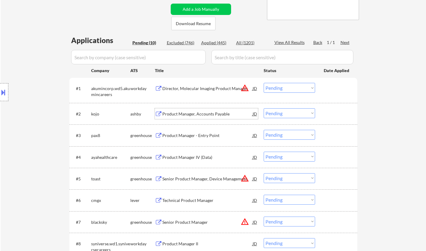
click at [284, 111] on select "Choose an option... Pending Applied Excluded (Questions) Excluded (Expired) Exc…" at bounding box center [289, 113] width 51 height 10
click at [264, 108] on select "Choose an option... Pending Applied Excluded (Questions) Excluded (Expired) Exc…" at bounding box center [289, 113] width 51 height 10
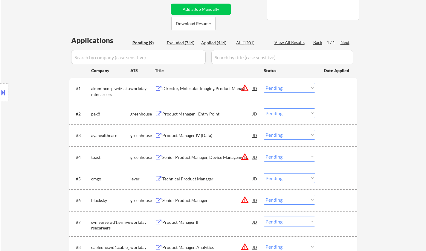
click at [192, 113] on div "Product Manager - Entry Point" at bounding box center [207, 114] width 90 height 6
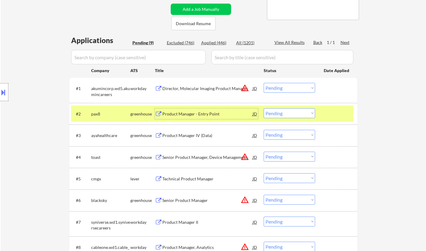
click at [288, 110] on select "Choose an option... Pending Applied Excluded (Questions) Excluded (Expired) Exc…" at bounding box center [289, 113] width 51 height 10
click at [264, 108] on select "Choose an option... Pending Applied Excluded (Questions) Excluded (Expired) Exc…" at bounding box center [289, 113] width 51 height 10
select select ""pending""
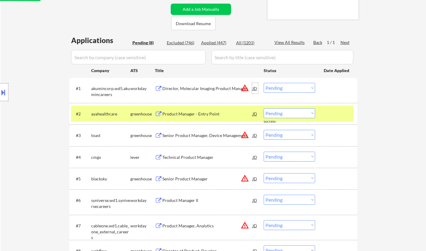
click at [255, 89] on div "JD" at bounding box center [255, 88] width 6 height 11
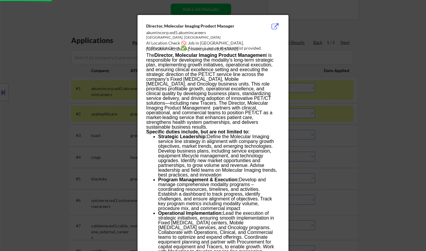
click at [379, 145] on div at bounding box center [213, 125] width 426 height 251
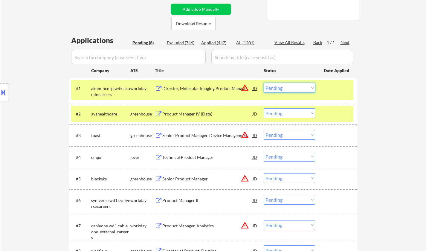
click at [295, 91] on select "Choose an option... Pending Applied Excluded (Questions) Excluded (Expired) Exc…" at bounding box center [289, 88] width 51 height 10
click at [264, 83] on select "Choose an option... Pending Applied Excluded (Questions) Excluded (Expired) Exc…" at bounding box center [289, 88] width 51 height 10
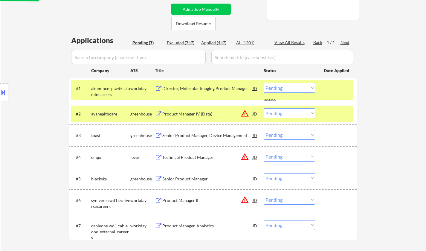
click at [0, 89] on button at bounding box center [3, 92] width 7 height 10
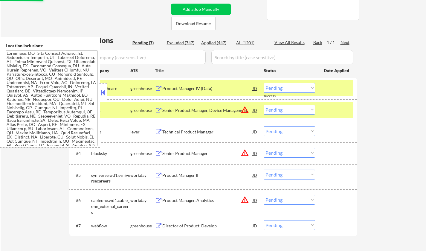
click at [101, 93] on button at bounding box center [103, 92] width 7 height 9
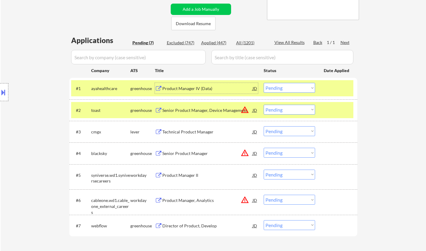
click at [191, 86] on div "Product Manager IV (Data)" at bounding box center [207, 89] width 90 height 6
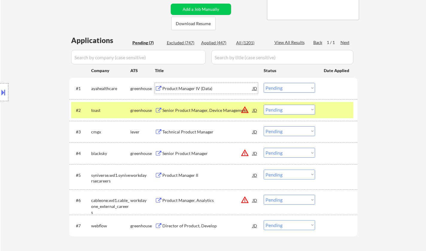
click at [274, 84] on select "Choose an option... Pending Applied Excluded (Questions) Excluded (Expired) Exc…" at bounding box center [289, 88] width 51 height 10
click at [264, 83] on select "Choose an option... Pending Applied Excluded (Questions) Excluded (Expired) Exc…" at bounding box center [289, 88] width 51 height 10
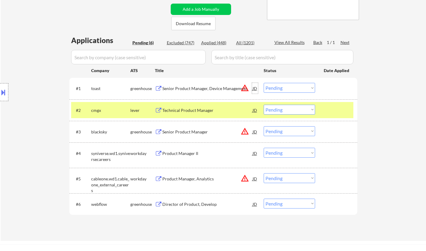
click at [255, 88] on div "JD" at bounding box center [255, 88] width 6 height 11
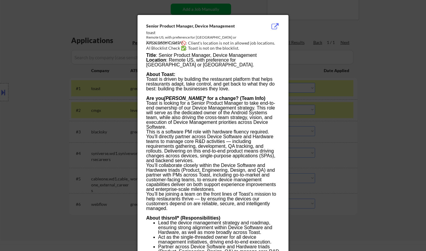
click at [379, 139] on div at bounding box center [213, 125] width 426 height 251
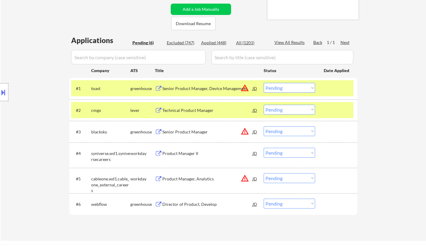
click at [307, 86] on select "Choose an option... Pending Applied Excluded (Questions) Excluded (Expired) Exc…" at bounding box center [289, 88] width 51 height 10
click at [264, 83] on select "Choose an option... Pending Applied Excluded (Questions) Excluded (Expired) Exc…" at bounding box center [289, 88] width 51 height 10
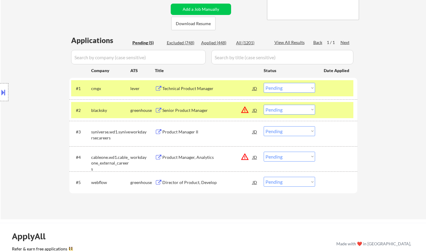
click at [199, 89] on div "Technical Product Manager" at bounding box center [207, 89] width 90 height 6
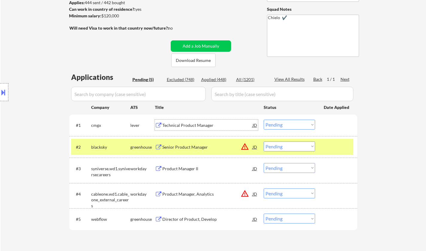
scroll to position [90, 0]
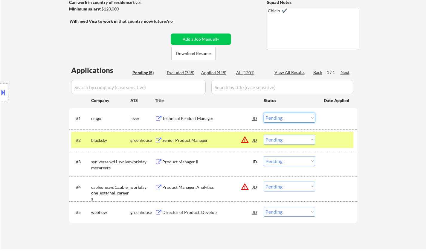
drag, startPoint x: 285, startPoint y: 117, endPoint x: 284, endPoint y: 122, distance: 5.2
click at [285, 117] on select "Choose an option... Pending Applied Excluded (Questions) Excluded (Expired) Exc…" at bounding box center [289, 118] width 51 height 10
click at [264, 113] on select "Choose an option... Pending Applied Excluded (Questions) Excluded (Expired) Exc…" at bounding box center [289, 118] width 51 height 10
select select ""pending""
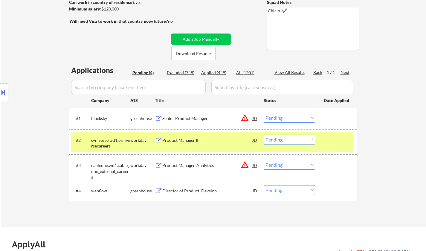
click at [191, 189] on div "Director of Product, Develop" at bounding box center [207, 191] width 90 height 6
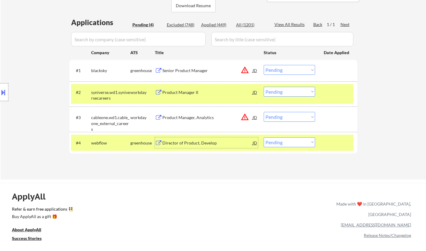
scroll to position [150, 0]
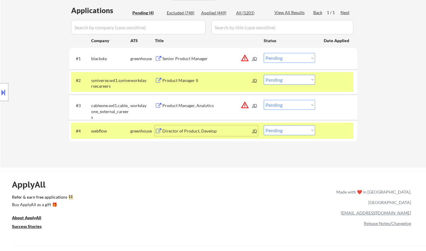
click at [308, 130] on select "Choose an option... Pending Applied Excluded (Questions) Excluded (Expired) Exc…" at bounding box center [289, 130] width 51 height 10
select select ""applied""
click at [264, 125] on select "Choose an option... Pending Applied Excluded (Questions) Excluded (Expired) Exc…" at bounding box center [289, 130] width 51 height 10
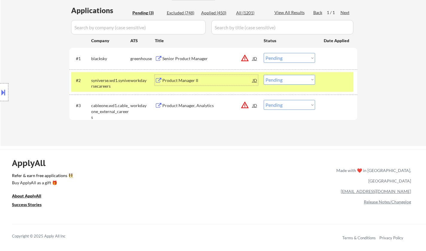
click at [182, 82] on div "Product Manager II" at bounding box center [207, 80] width 90 height 6
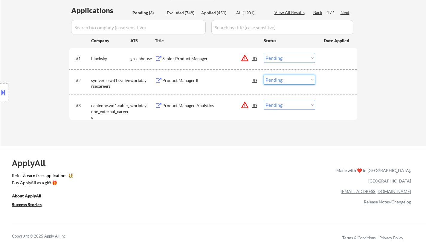
click at [283, 81] on select "Choose an option... Pending Applied Excluded (Questions) Excluded (Expired) Exc…" at bounding box center [289, 80] width 51 height 10
click at [264, 75] on select "Choose an option... Pending Applied Excluded (Questions) Excluded (Expired) Exc…" at bounding box center [289, 80] width 51 height 10
select select ""pending""
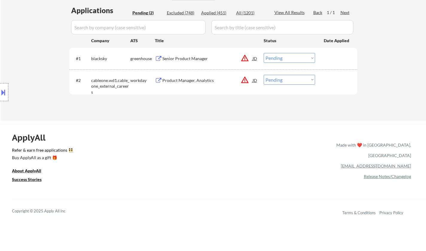
click at [253, 57] on div "JD" at bounding box center [255, 58] width 6 height 11
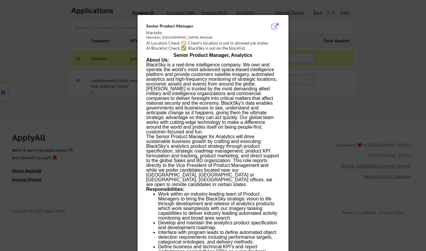
click at [350, 100] on div at bounding box center [213, 125] width 426 height 251
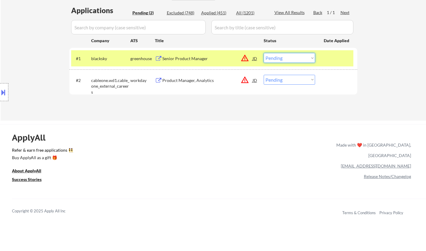
drag, startPoint x: 295, startPoint y: 57, endPoint x: 298, endPoint y: 62, distance: 5.7
click at [296, 57] on select "Choose an option... Pending Applied Excluded (Questions) Excluded (Expired) Exc…" at bounding box center [289, 58] width 51 height 10
click at [264, 53] on select "Choose an option... Pending Applied Excluded (Questions) Excluded (Expired) Exc…" at bounding box center [289, 58] width 51 height 10
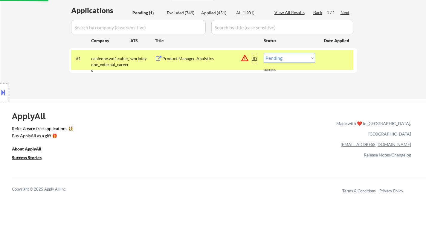
click at [255, 60] on div "JD" at bounding box center [255, 58] width 6 height 11
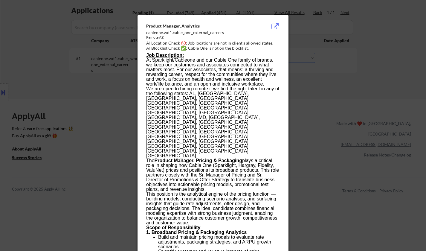
click at [356, 125] on div at bounding box center [213, 125] width 426 height 251
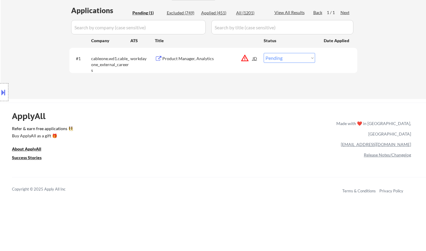
click at [296, 60] on select "Choose an option... Pending Applied Excluded (Questions) Excluded (Expired) Exc…" at bounding box center [289, 58] width 51 height 10
select select ""excluded__location_""
click at [264, 53] on select "Choose an option... Pending Applied Excluded (Questions) Excluded (Expired) Exc…" at bounding box center [289, 58] width 51 height 10
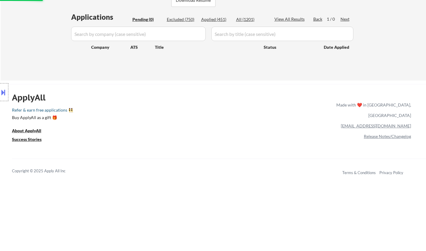
scroll to position [90, 0]
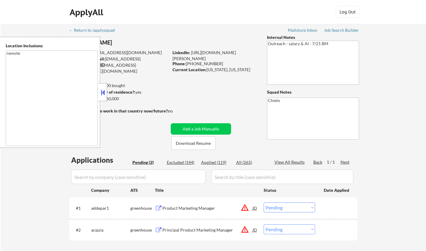
select select ""pending""
click at [106, 92] on button at bounding box center [103, 92] width 7 height 9
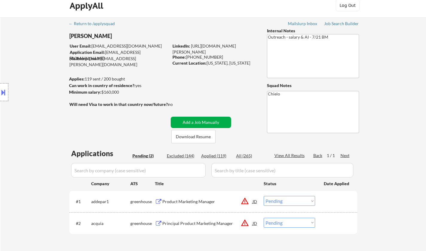
scroll to position [150, 0]
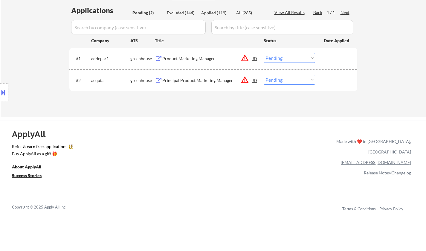
click at [3, 88] on button at bounding box center [3, 92] width 7 height 10
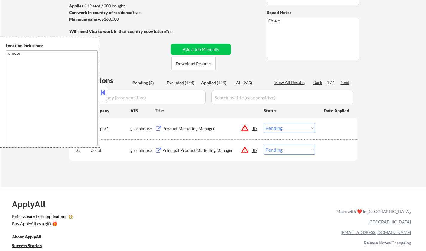
scroll to position [120, 0]
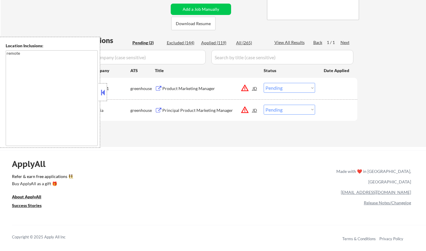
click at [256, 87] on div "JD" at bounding box center [255, 88] width 6 height 11
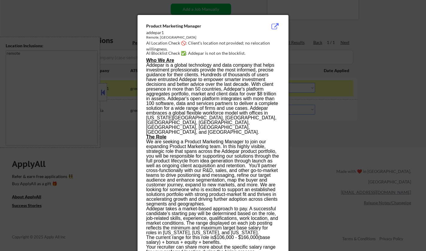
click at [356, 132] on div at bounding box center [213, 125] width 426 height 251
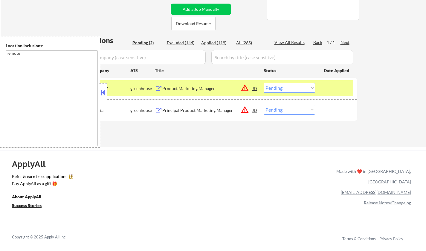
click at [177, 91] on div "Product Marketing Manager" at bounding box center [207, 89] width 90 height 6
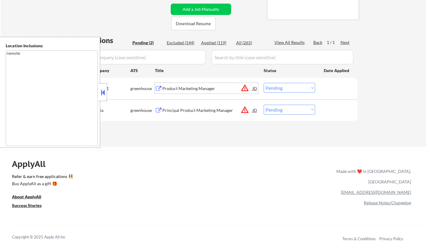
click at [101, 86] on div at bounding box center [103, 92] width 8 height 18
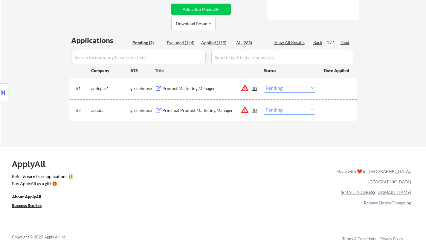
scroll to position [0, 0]
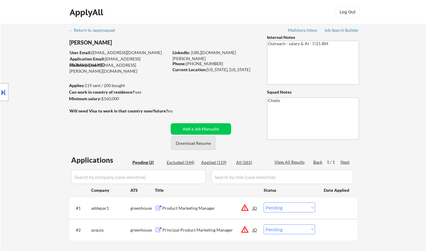
click at [195, 141] on button "Download Resume" at bounding box center [193, 142] width 44 height 13
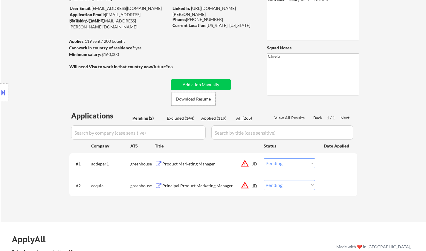
scroll to position [120, 0]
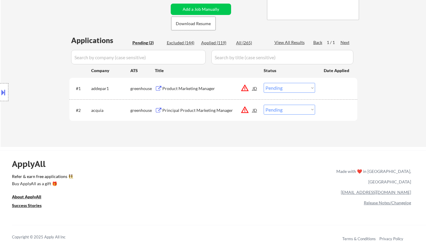
drag, startPoint x: 291, startPoint y: 86, endPoint x: 292, endPoint y: 92, distance: 6.3
click at [291, 86] on select "Choose an option... Pending Applied Excluded (Questions) Excluded (Expired) Exc…" at bounding box center [289, 88] width 51 height 10
click at [264, 83] on select "Choose an option... Pending Applied Excluded (Questions) Excluded (Expired) Exc…" at bounding box center [289, 88] width 51 height 10
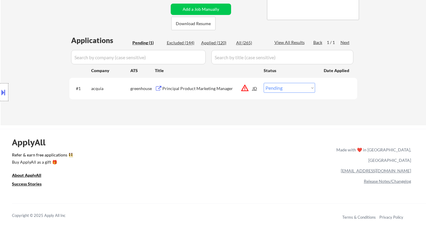
click at [198, 89] on div "Principal Product Marketing Manager" at bounding box center [207, 89] width 90 height 6
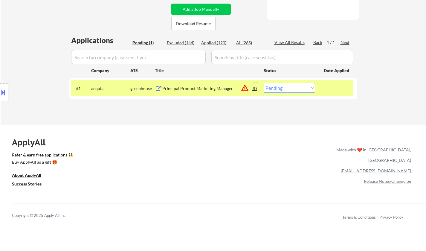
click at [256, 89] on div "JD" at bounding box center [255, 88] width 6 height 11
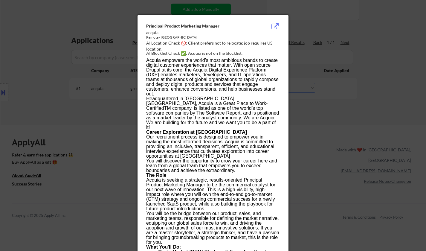
click at [387, 107] on div at bounding box center [213, 125] width 426 height 251
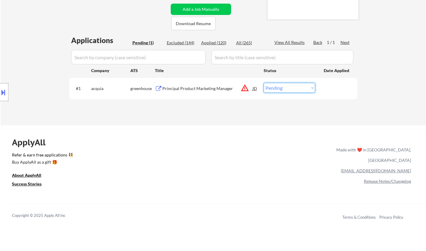
drag, startPoint x: 278, startPoint y: 86, endPoint x: 278, endPoint y: 90, distance: 3.6
click at [278, 86] on select "Choose an option... Pending Applied Excluded (Questions) Excluded (Expired) Exc…" at bounding box center [289, 88] width 51 height 10
select select ""applied""
click at [264, 83] on select "Choose an option... Pending Applied Excluded (Questions) Excluded (Expired) Exc…" at bounding box center [289, 88] width 51 height 10
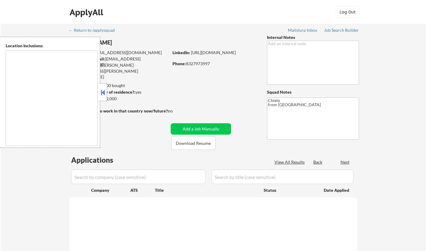
type textarea "[GEOGRAPHIC_DATA], [GEOGRAPHIC_DATA] [GEOGRAPHIC_DATA], [GEOGRAPHIC_DATA] [GEOG…"
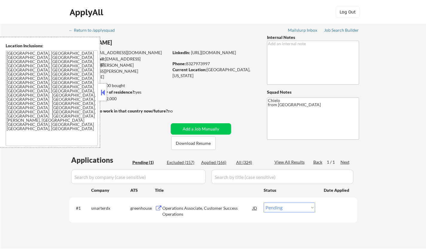
click at [105, 97] on button at bounding box center [103, 92] width 7 height 9
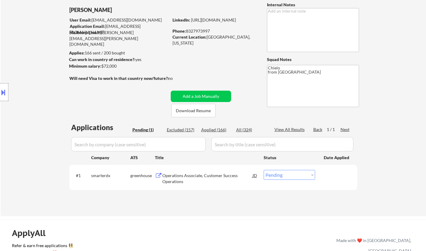
scroll to position [90, 0]
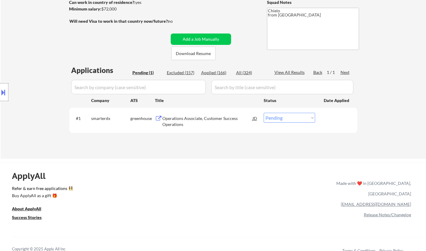
click at [192, 118] on div "Operations Associate, Customer Success Operations" at bounding box center [207, 121] width 90 height 12
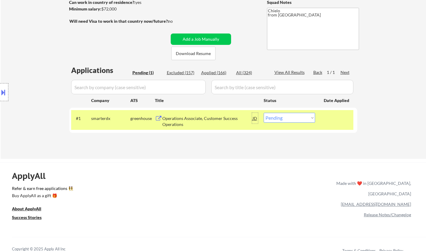
click at [257, 116] on div "JD" at bounding box center [255, 118] width 6 height 11
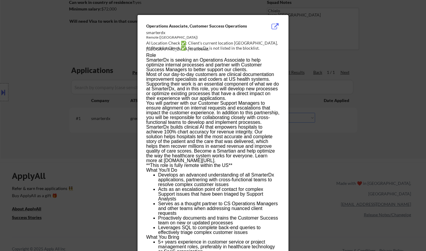
click at [329, 144] on div at bounding box center [213, 125] width 426 height 251
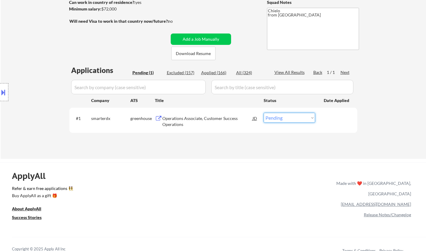
drag, startPoint x: 287, startPoint y: 117, endPoint x: 286, endPoint y: 122, distance: 4.9
click at [287, 117] on select "Choose an option... Pending Applied Excluded (Questions) Excluded (Expired) Exc…" at bounding box center [289, 118] width 51 height 10
select select ""applied""
click at [264, 113] on select "Choose an option... Pending Applied Excluded (Questions) Excluded (Expired) Exc…" at bounding box center [289, 118] width 51 height 10
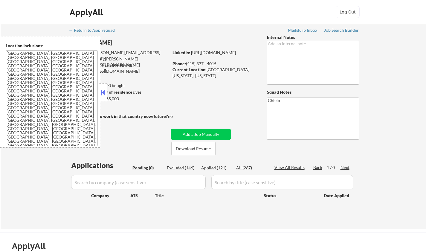
click at [103, 91] on button at bounding box center [103, 92] width 7 height 9
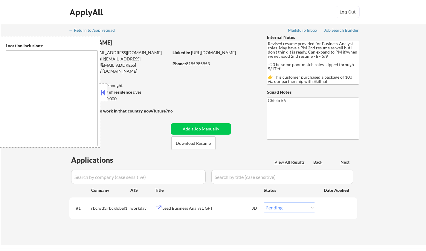
select select ""pending""
type textarea "[GEOGRAPHIC_DATA], ON [GEOGRAPHIC_DATA], [GEOGRAPHIC_DATA] [GEOGRAPHIC_DATA], O…"
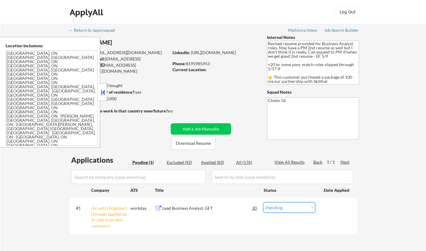
click at [277, 206] on select "Choose an option... Pending Applied Excluded (Questions) Excluded (Expired) Exc…" at bounding box center [289, 207] width 51 height 10
select select ""excluded__other_""
click at [264, 202] on select "Choose an option... Pending Applied Excluded (Questions) Excluded (Expired) Exc…" at bounding box center [289, 207] width 51 height 10
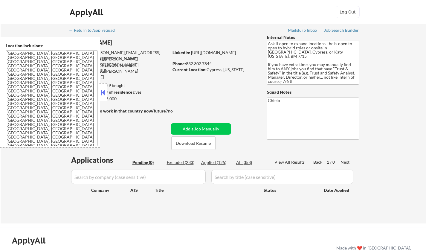
click at [212, 161] on div "Applied (125)" at bounding box center [216, 162] width 30 height 6
click at [101, 92] on button at bounding box center [103, 92] width 7 height 9
click at [103, 92] on button at bounding box center [103, 92] width 7 height 9
select select ""applied""
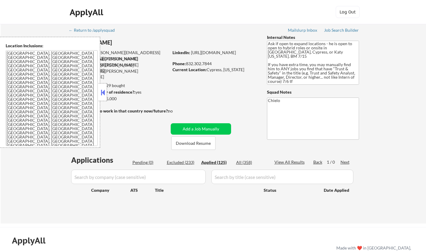
select select ""applied""
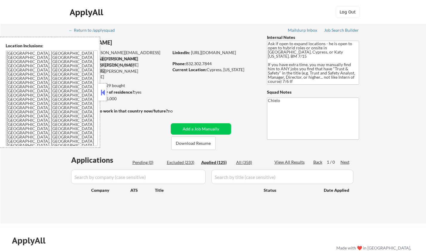
select select ""applied""
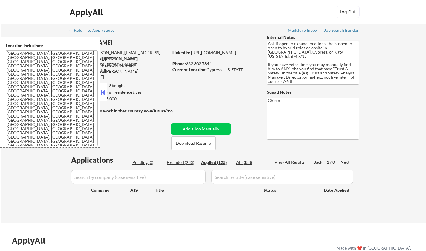
select select ""applied""
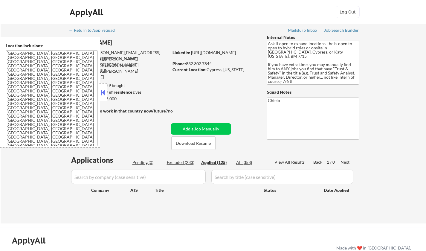
select select ""applied""
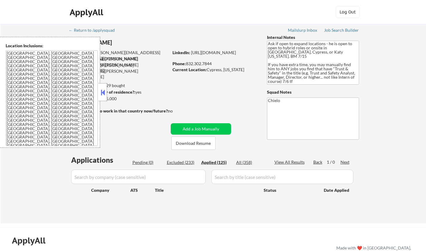
select select ""applied""
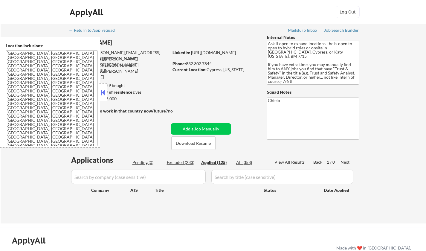
select select ""applied""
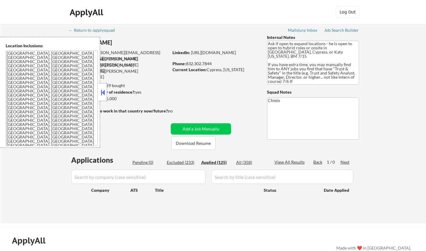
select select ""applied""
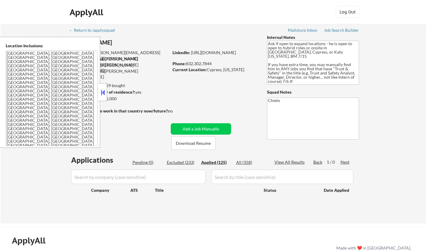
select select ""applied""
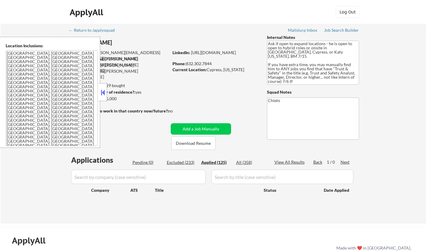
select select ""applied""
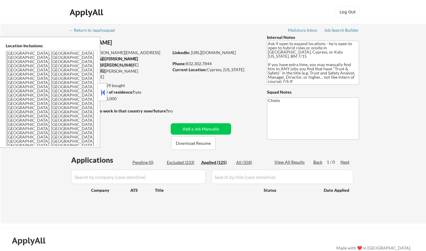
select select ""applied""
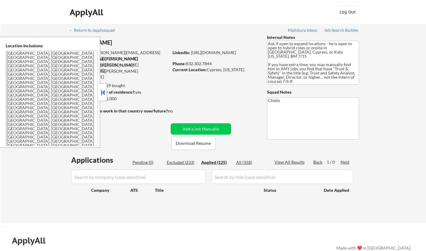
select select ""applied""
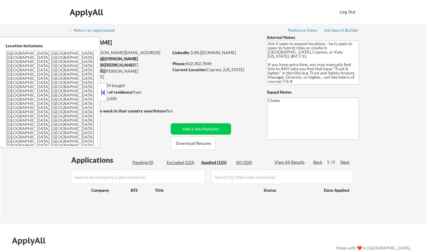
select select ""applied""
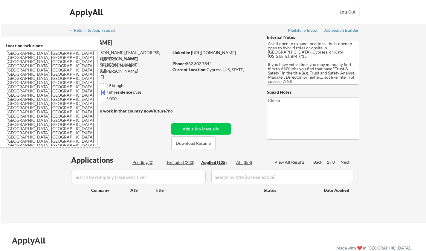
select select ""applied""
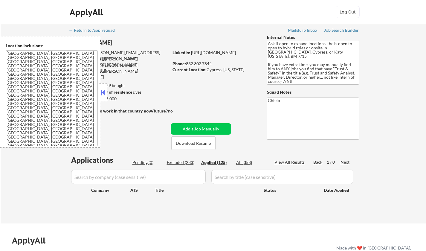
select select ""applied""
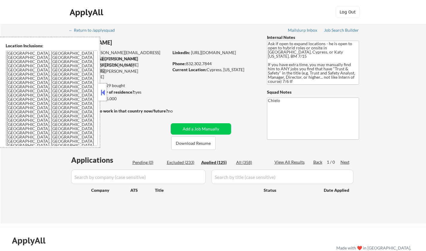
select select ""applied""
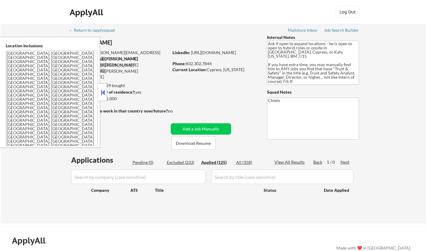
select select ""applied""
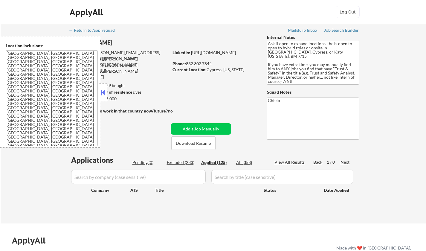
select select ""applied""
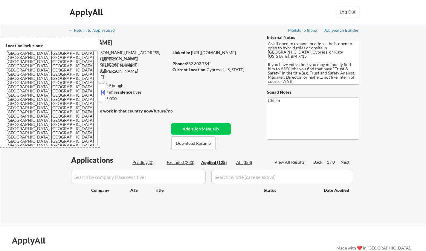
select select ""applied""
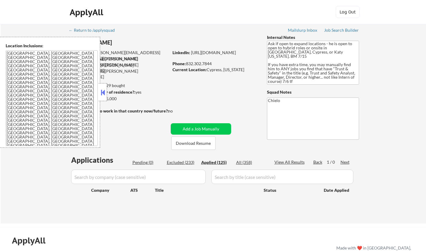
select select ""applied""
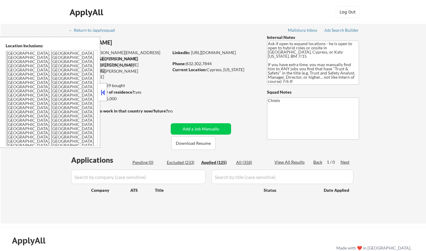
select select ""applied""
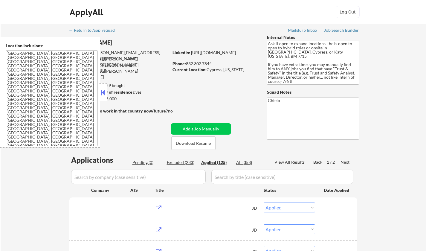
click at [105, 92] on div "Location Inclusions: Cypress, TX Jersey Village, TX Tomball, TX Katy, TX Spring…" at bounding box center [53, 92] width 107 height 111
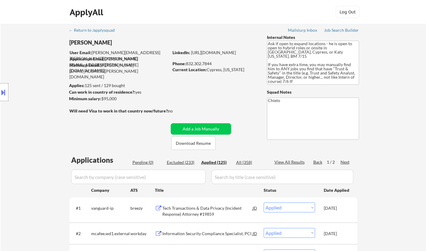
scroll to position [60, 0]
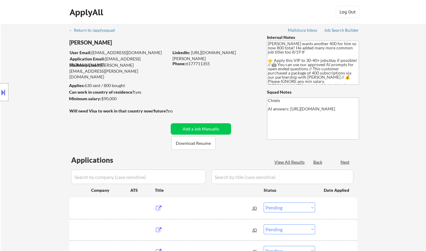
select select ""pending""
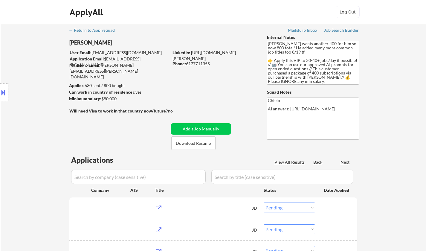
select select ""pending""
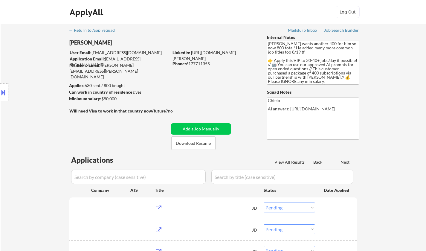
select select ""pending""
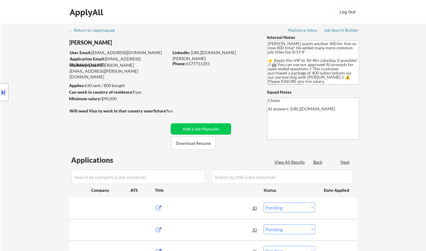
select select ""pending""
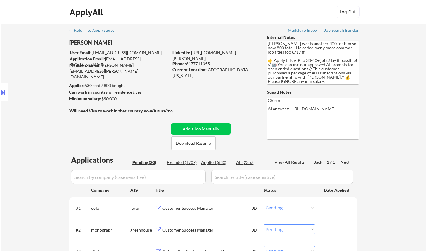
select select ""pending""
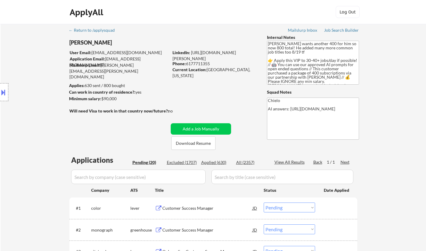
select select ""pending""
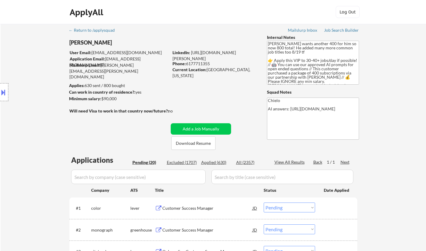
select select ""pending""
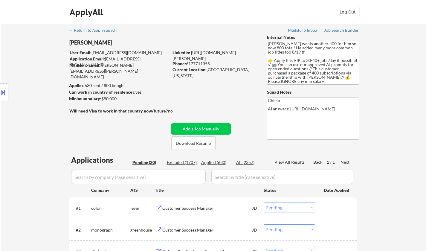
select select ""pending""
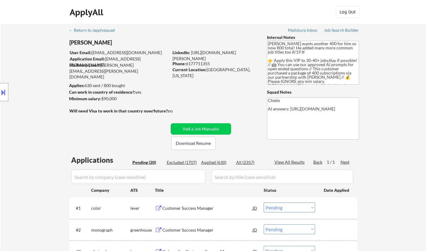
select select ""pending""
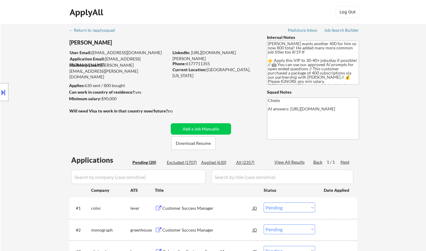
select select ""pending""
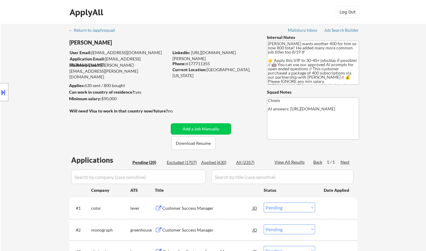
select select ""pending""
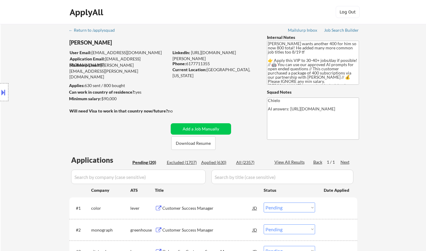
select select ""pending""
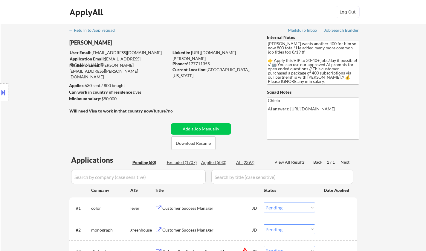
select select ""PLACEHOLDER_1427118222253""
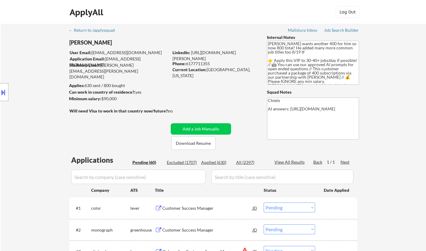
select select ""PLACEHOLDER_1427118222253""
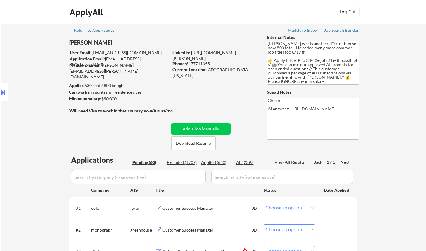
select select ""PLACEHOLDER_1427118222253""
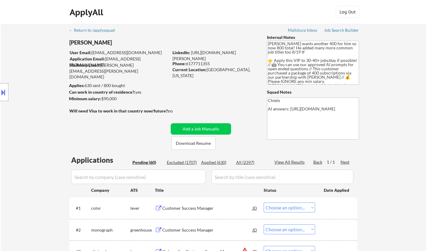
select select ""pending""
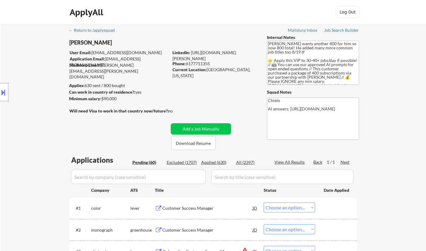
select select ""pending""
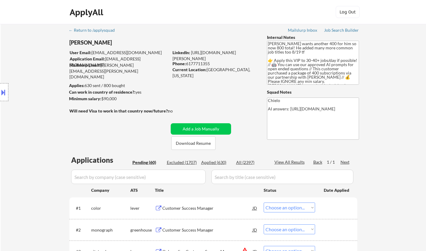
select select ""pending""
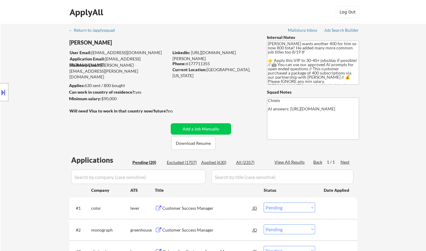
select select ""pending""
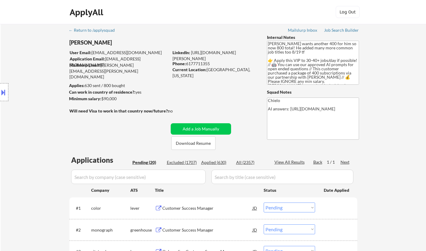
select select ""pending""
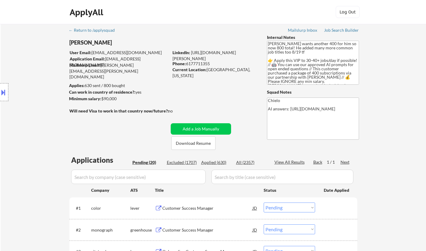
select select ""pending""
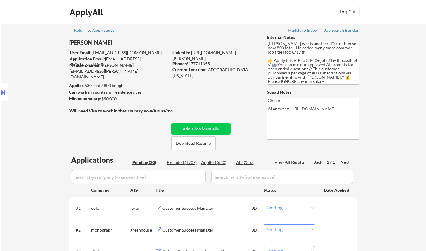
select select ""pending""
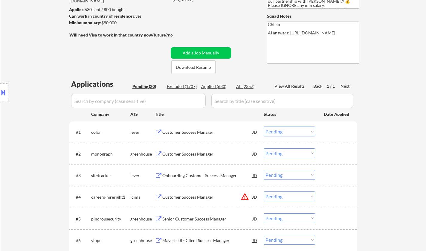
scroll to position [120, 0]
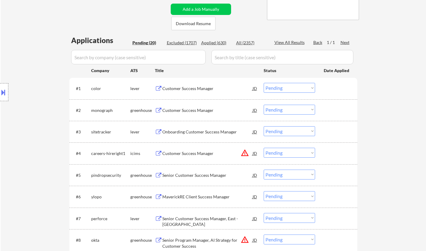
click at [195, 87] on div "Customer Success Manager" at bounding box center [207, 89] width 90 height 6
